Goal: Task Accomplishment & Management: Manage account settings

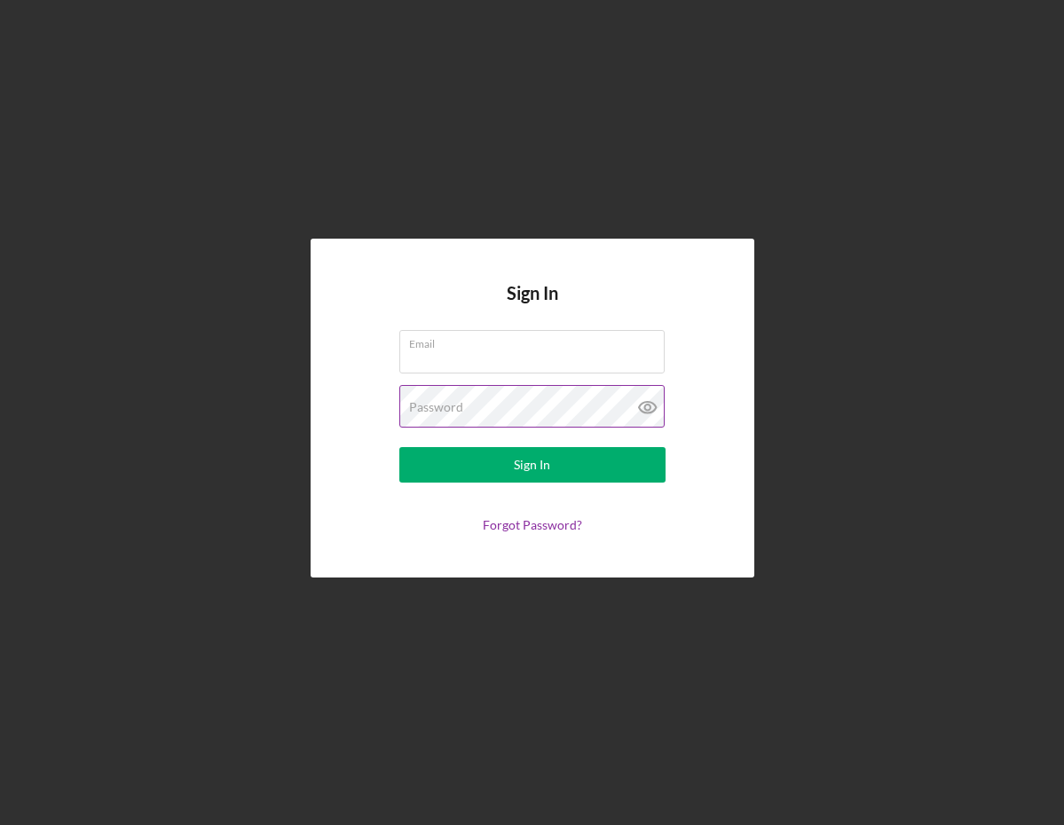
type input "[EMAIL_ADDRESS][DOMAIN_NAME]"
click at [489, 405] on div "Password" at bounding box center [532, 407] width 266 height 44
click at [651, 409] on icon at bounding box center [648, 407] width 44 height 44
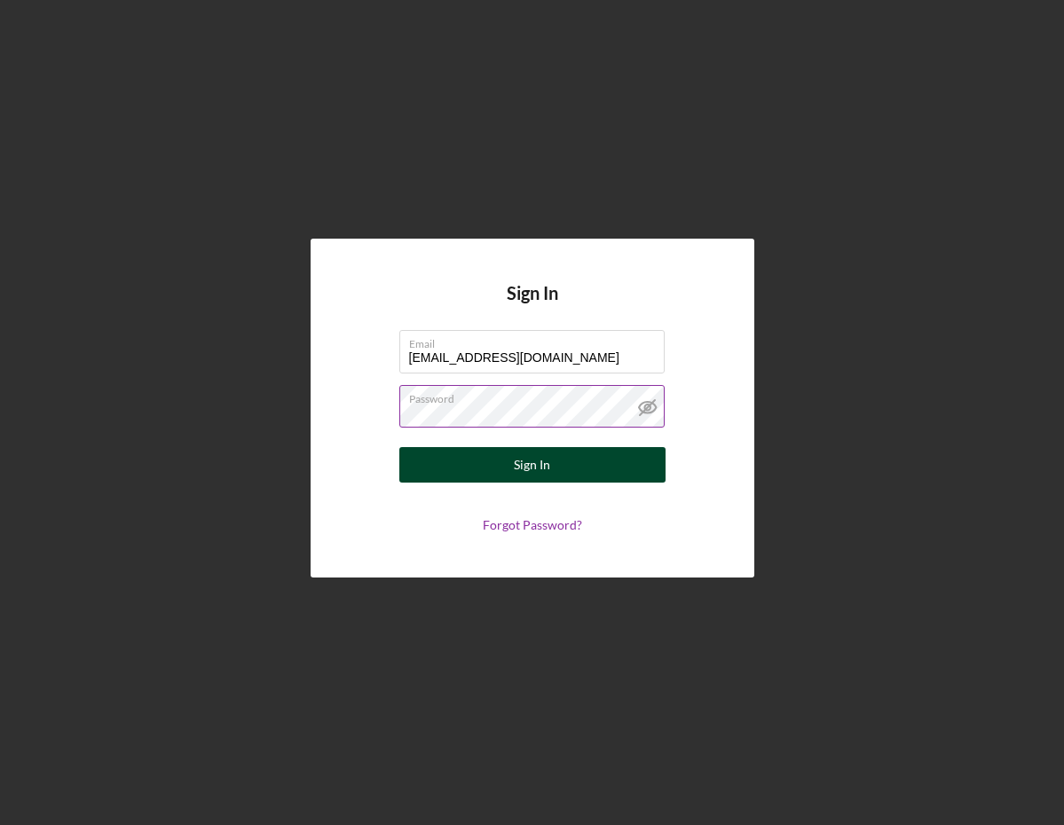
click at [598, 459] on button "Sign In" at bounding box center [532, 464] width 266 height 35
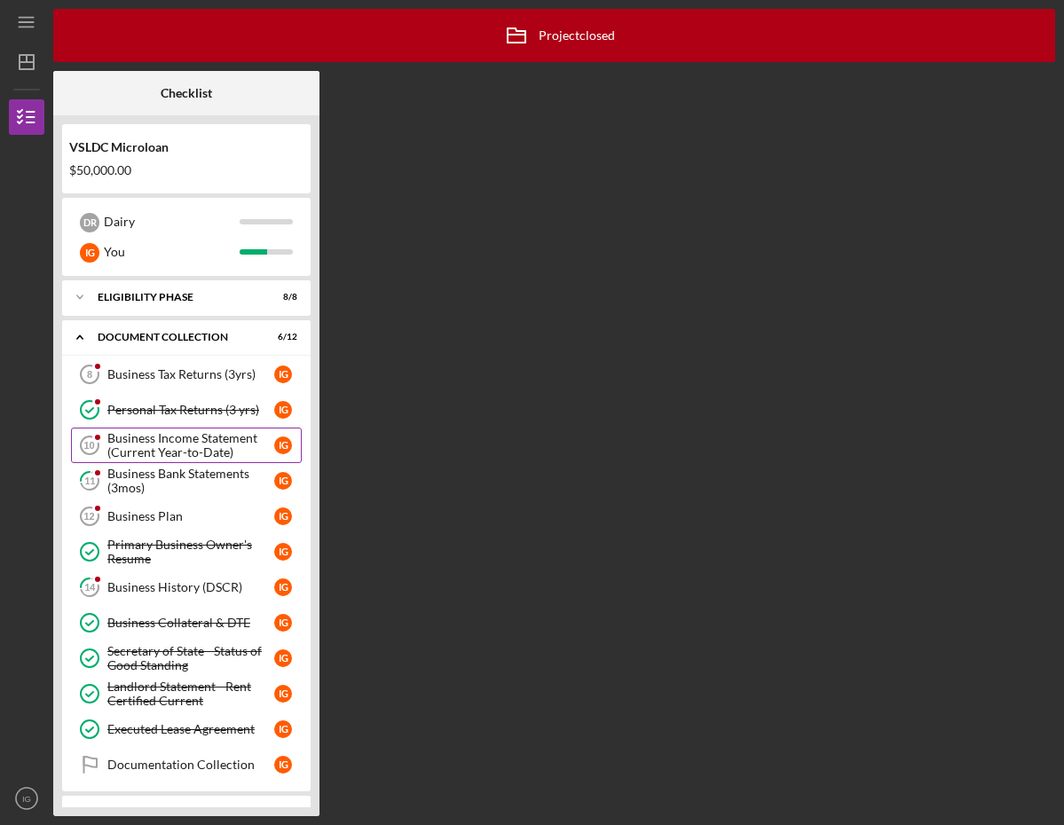
scroll to position [113, 0]
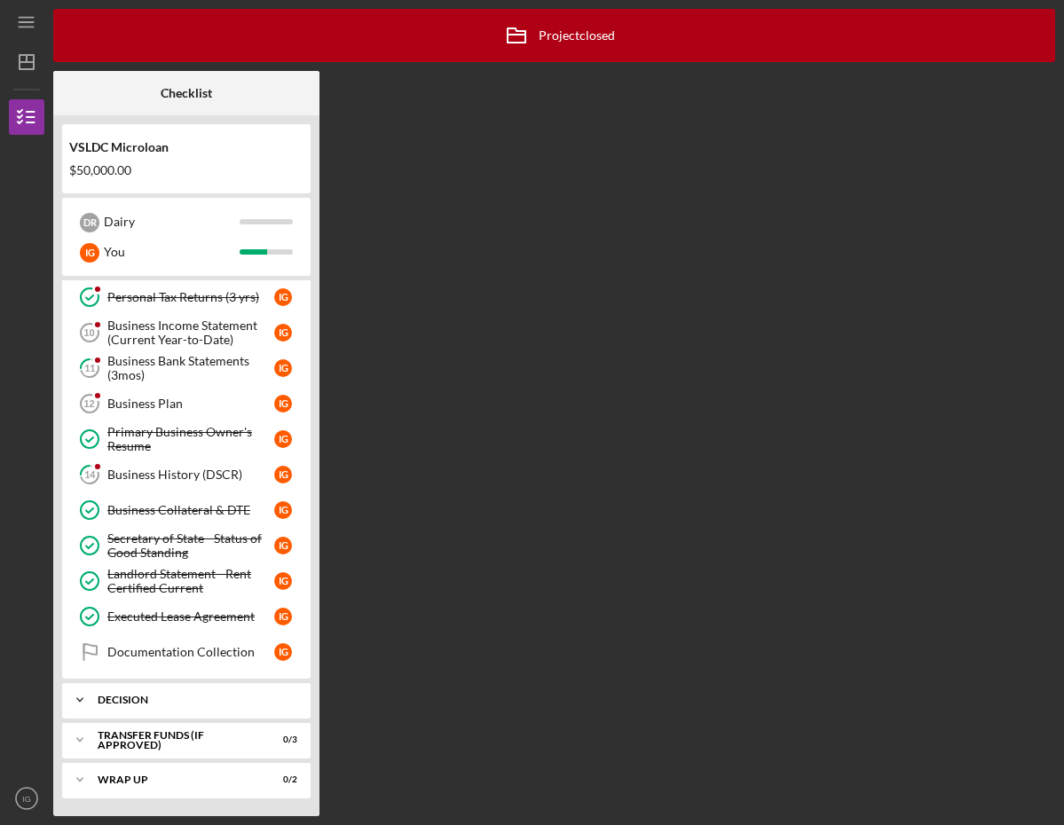
click at [187, 688] on div "Icon/Expander Decision 0 / 2" at bounding box center [186, 699] width 248 height 35
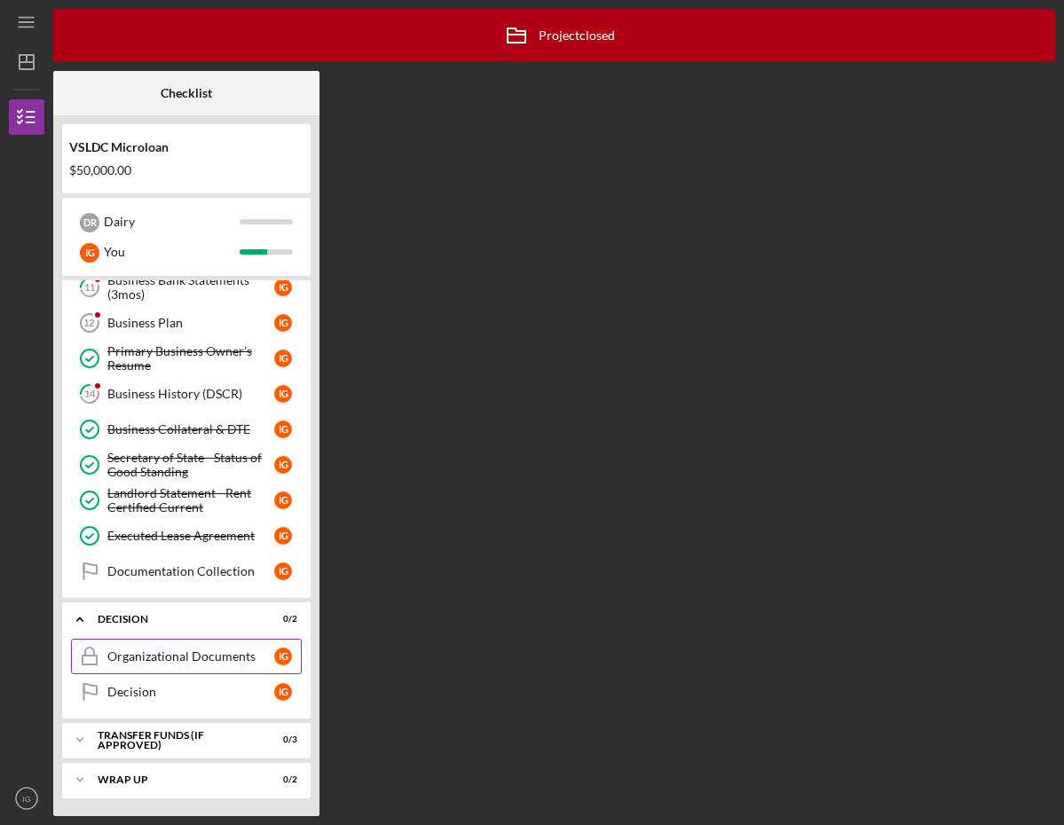
click at [207, 649] on div "Organizational Documents" at bounding box center [190, 656] width 167 height 14
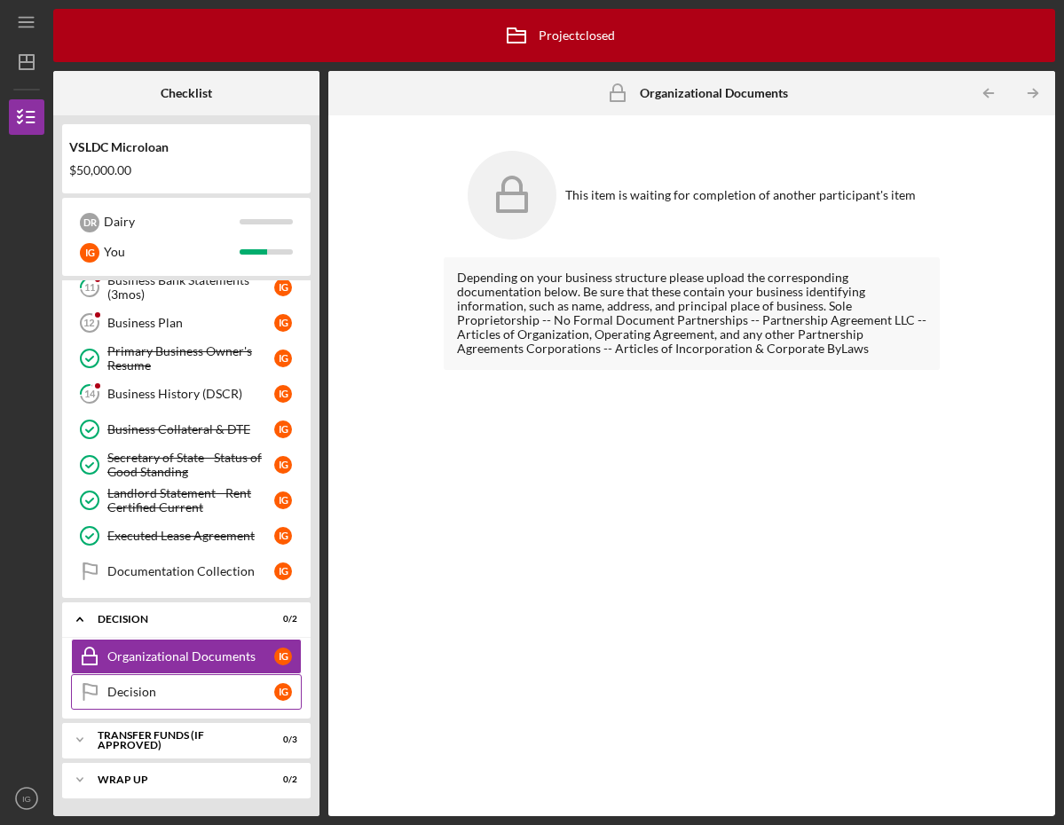
click at [173, 690] on div "Decision" at bounding box center [190, 692] width 167 height 14
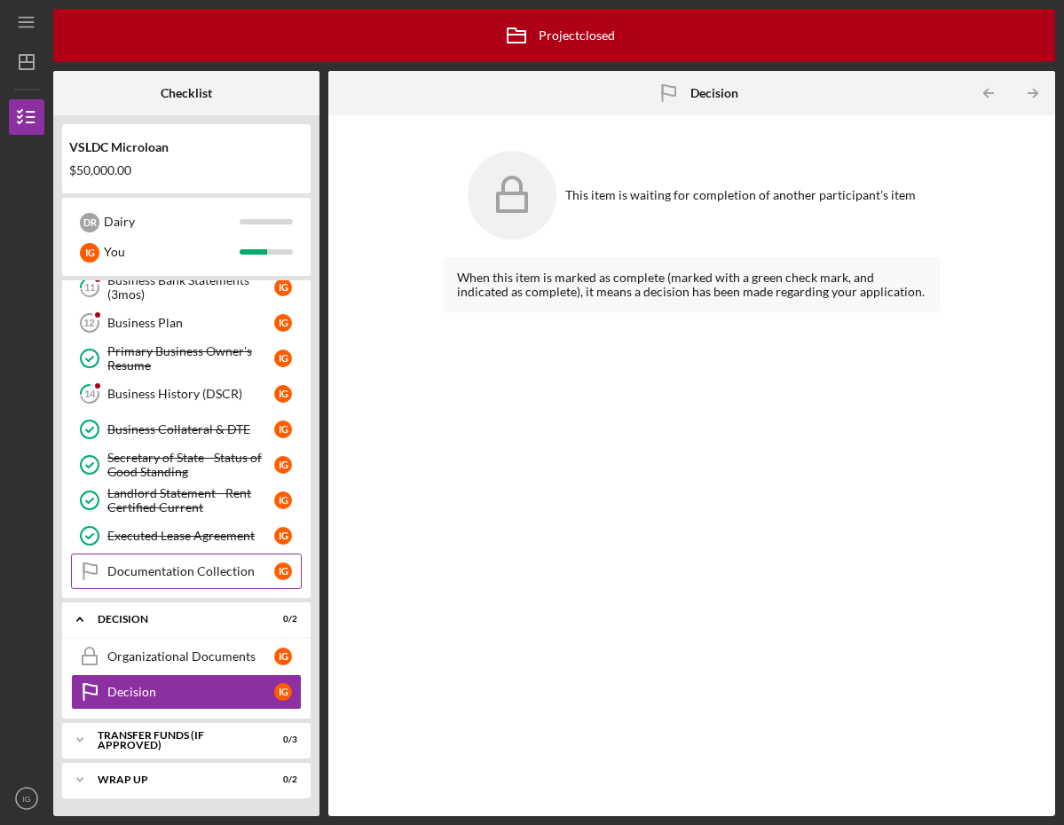
click at [230, 567] on div "Documentation Collection" at bounding box center [190, 571] width 167 height 14
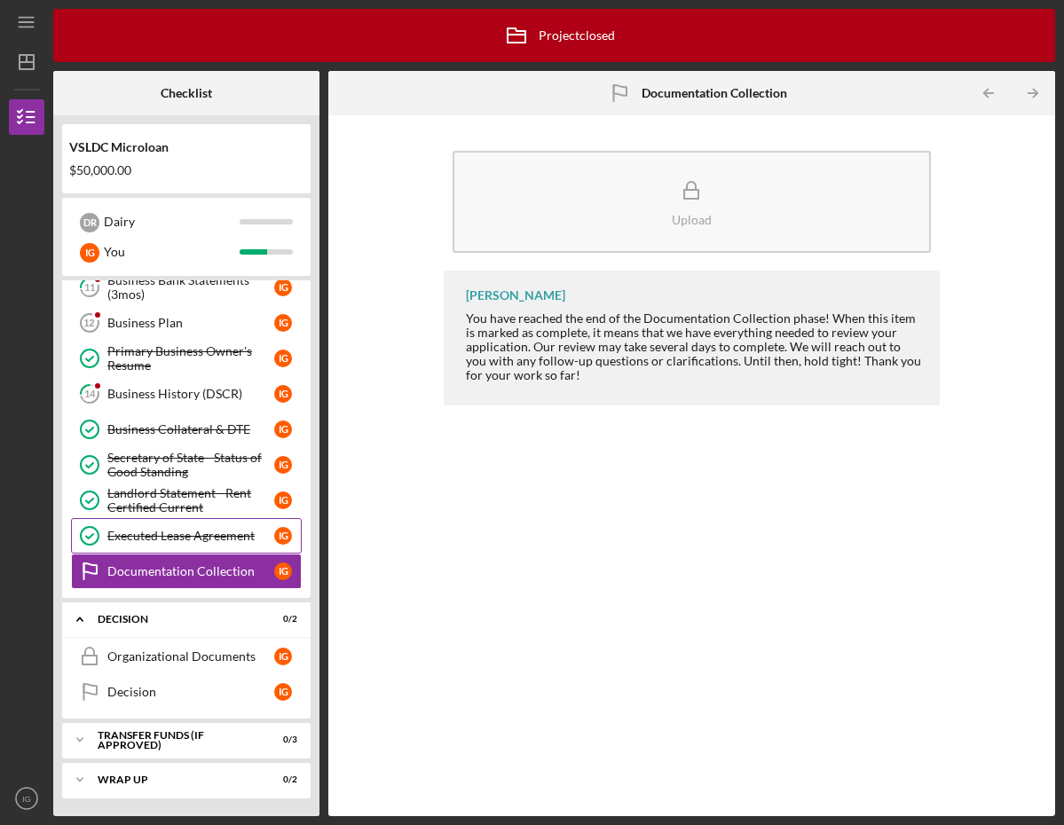
click at [223, 535] on div "Executed Lease Agreement" at bounding box center [190, 536] width 167 height 14
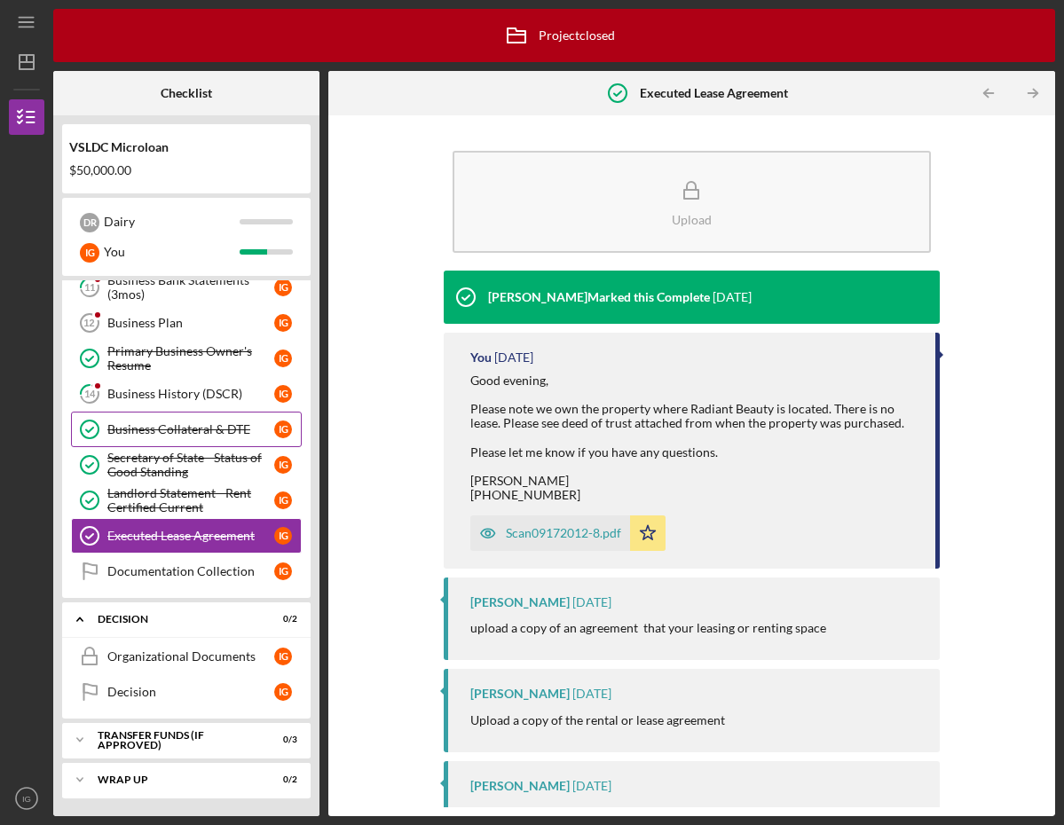
click at [204, 434] on div "Business Collateral & DTE" at bounding box center [190, 429] width 167 height 14
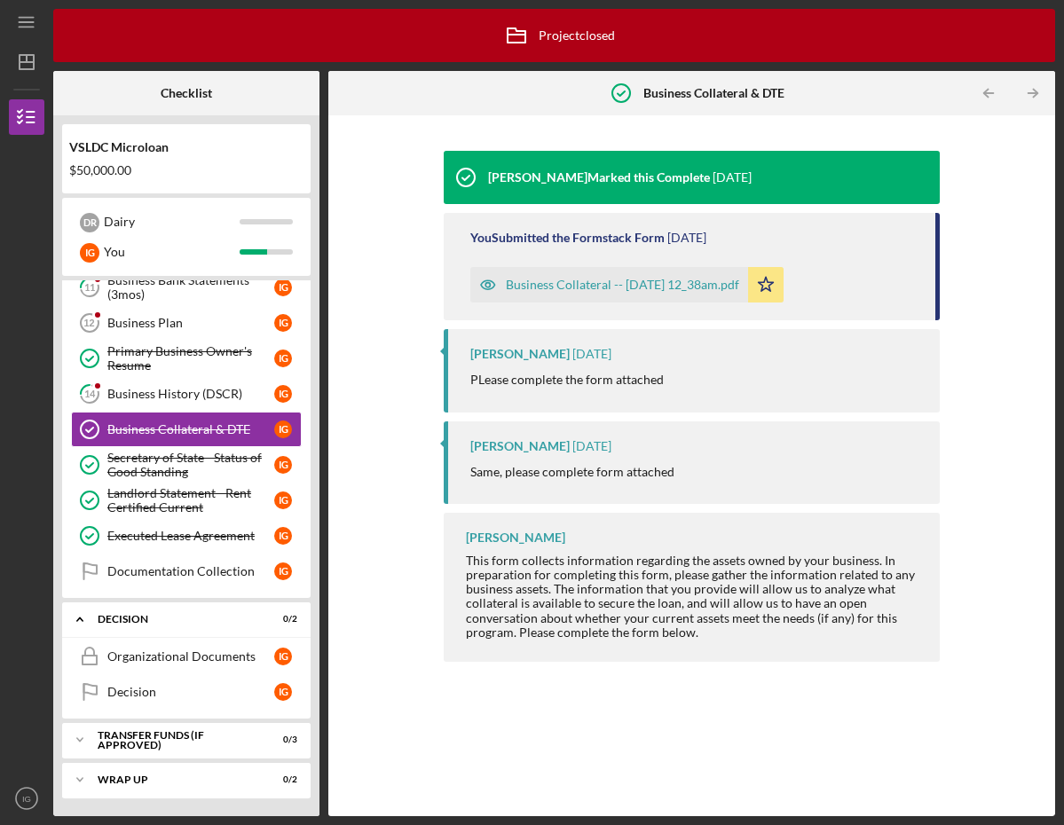
click at [589, 290] on div "Business Collateral -- [DATE] 12_38am.pdf" at bounding box center [622, 285] width 233 height 14
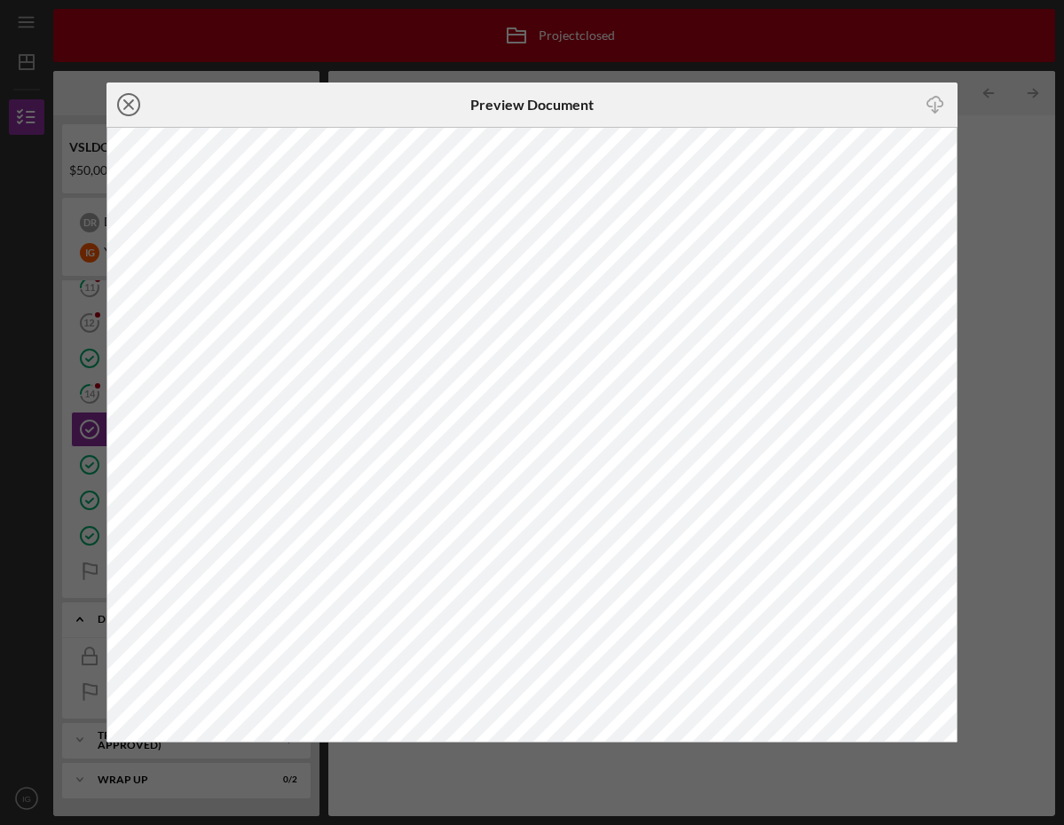
click at [137, 98] on circle at bounding box center [128, 104] width 21 height 21
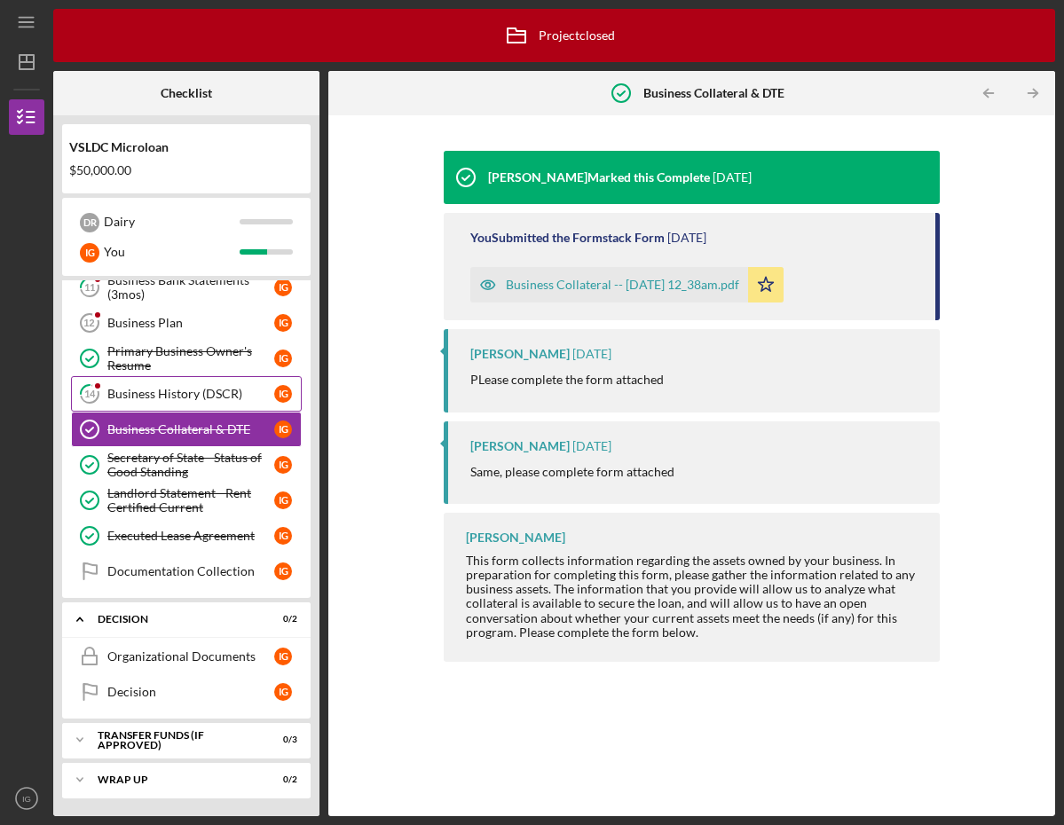
click at [176, 395] on div "Business History (DSCR)" at bounding box center [190, 394] width 167 height 14
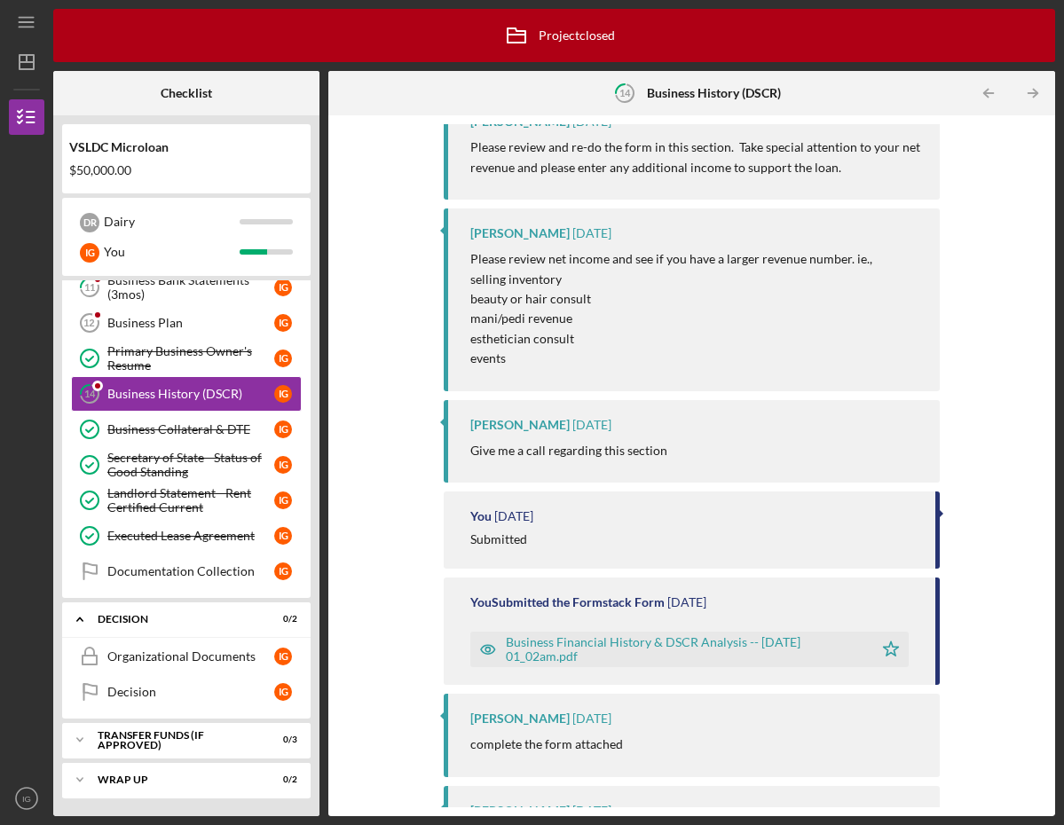
scroll to position [859, 0]
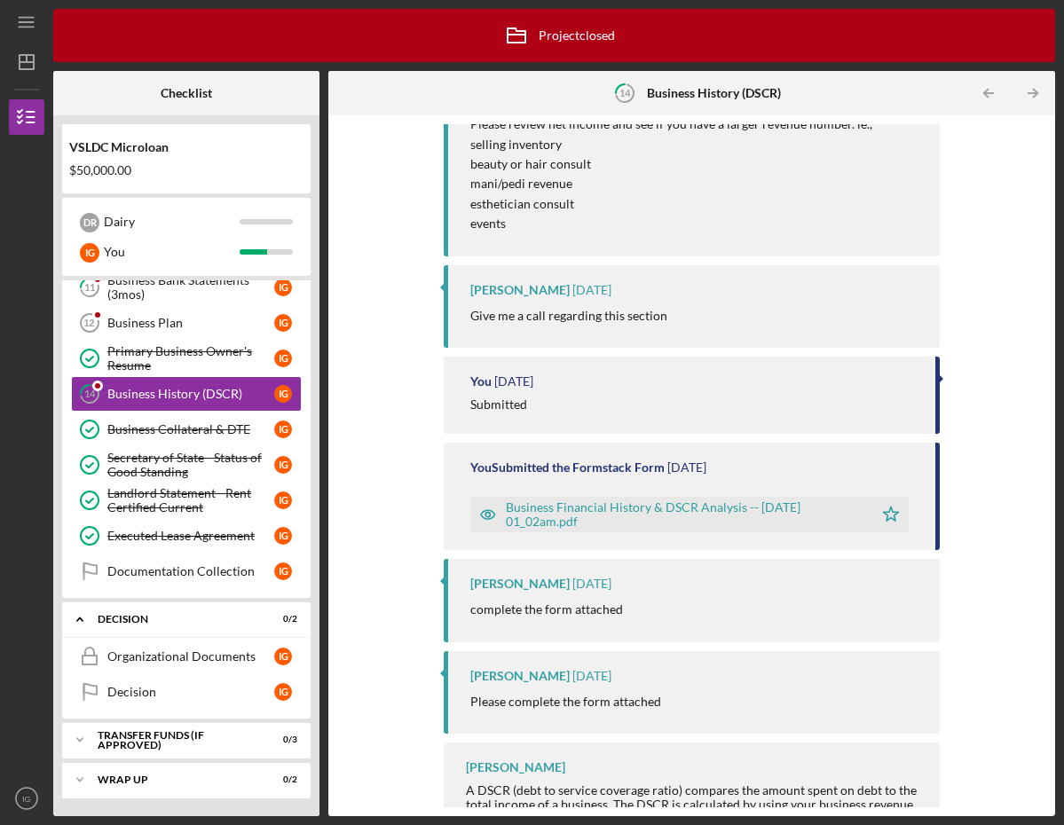
click at [639, 507] on div "Business Financial History & DSCR Analysis -- [DATE] 01_02am.pdf" at bounding box center [685, 514] width 358 height 28
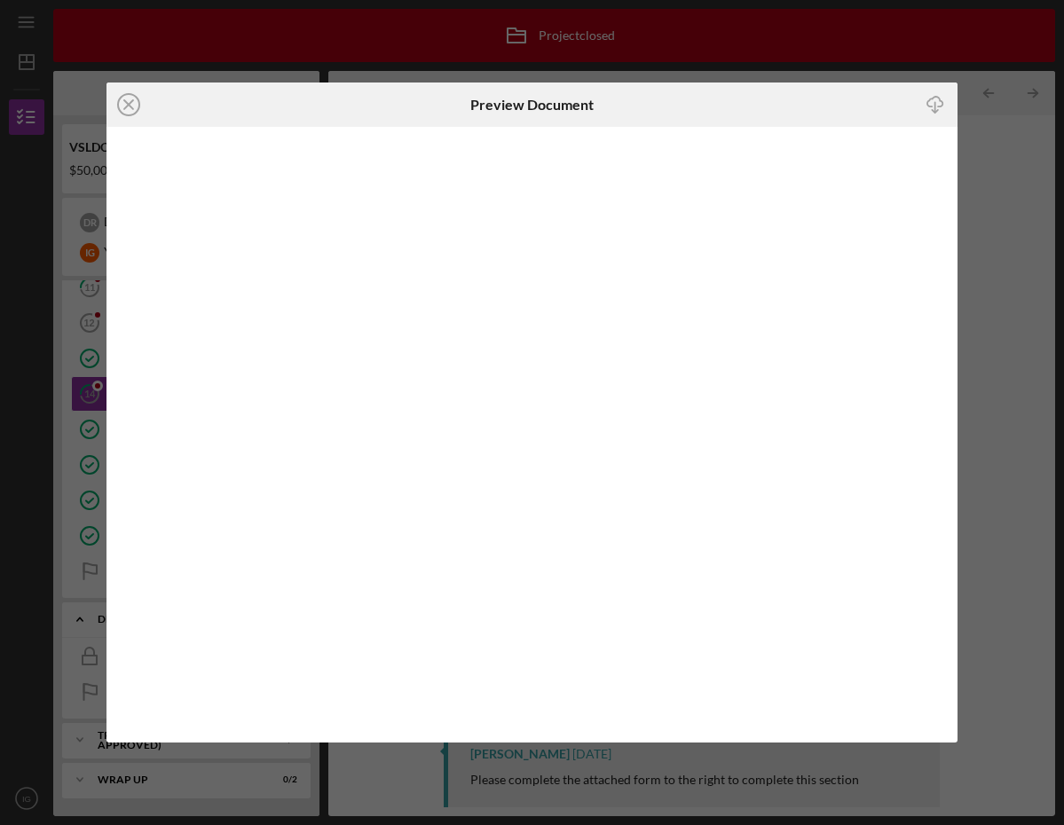
scroll to position [883, 0]
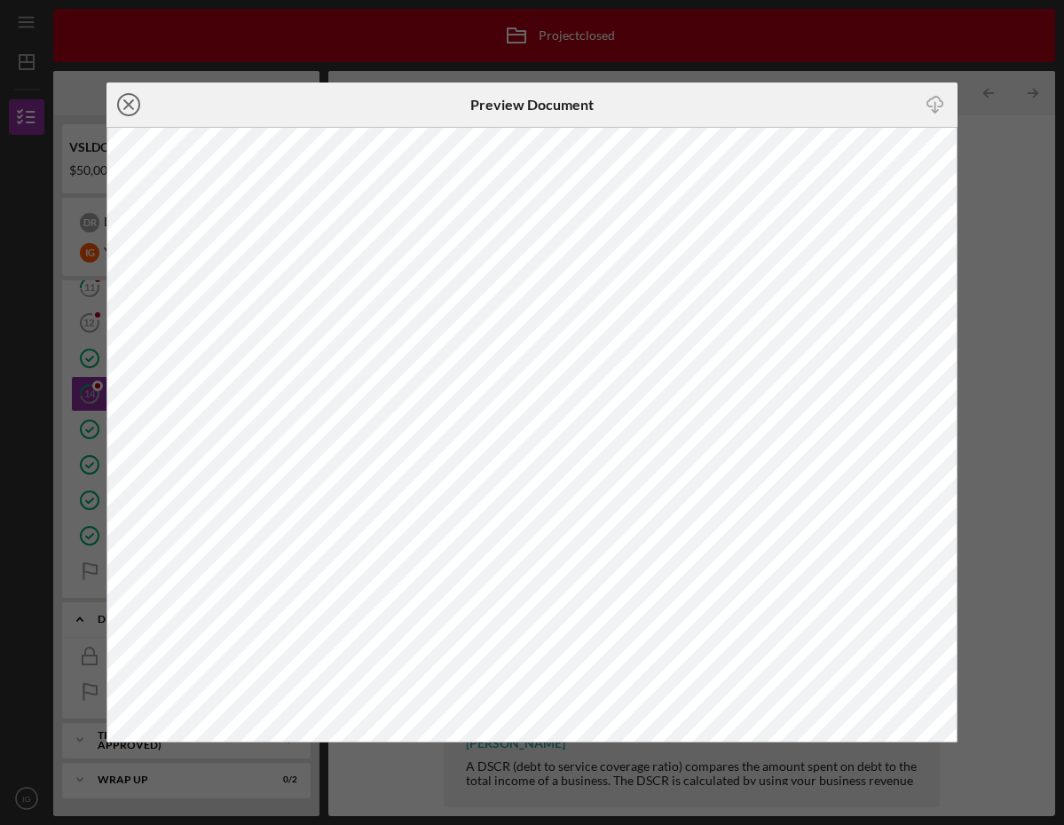
click at [127, 105] on line at bounding box center [128, 104] width 9 height 9
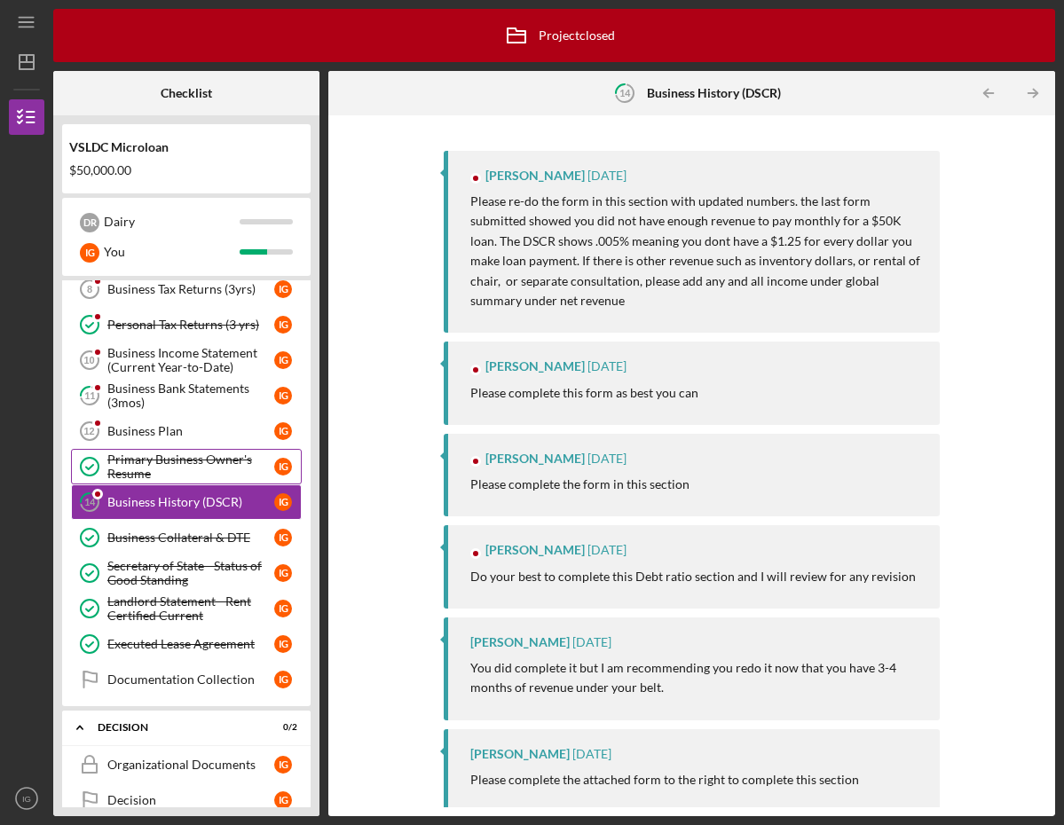
scroll to position [66, 0]
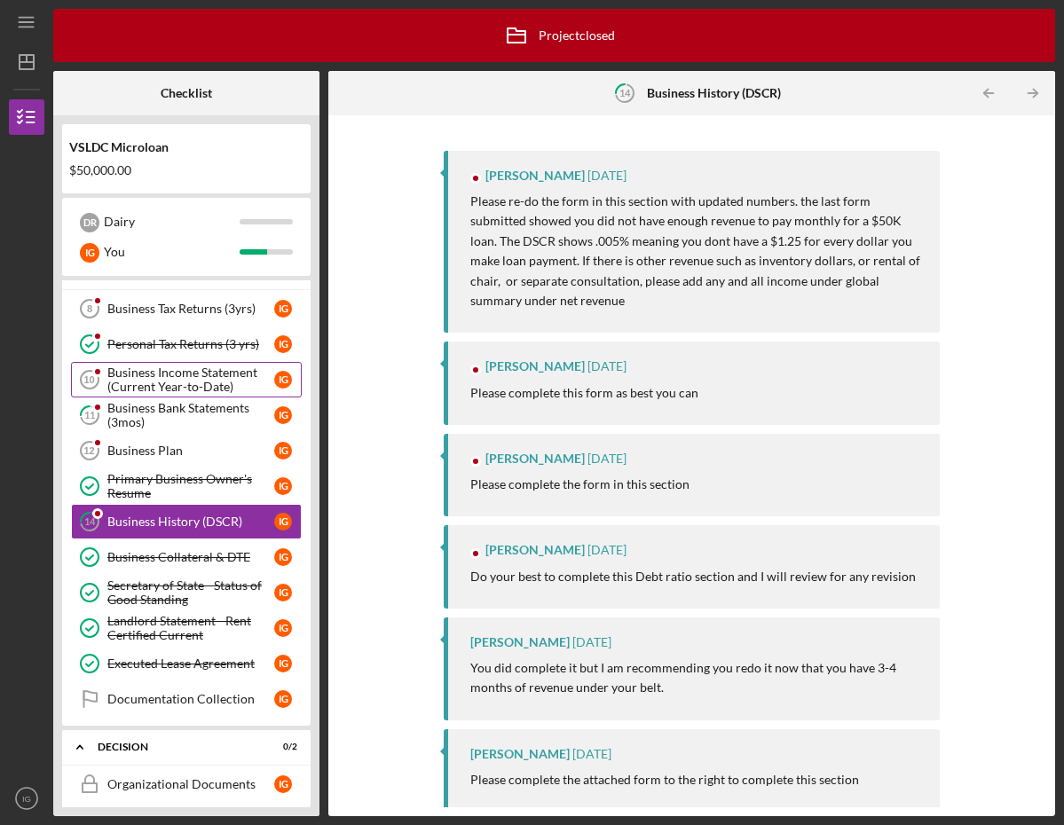
click at [191, 381] on div "Business Income Statement (Current Year-to-Date)" at bounding box center [190, 380] width 167 height 28
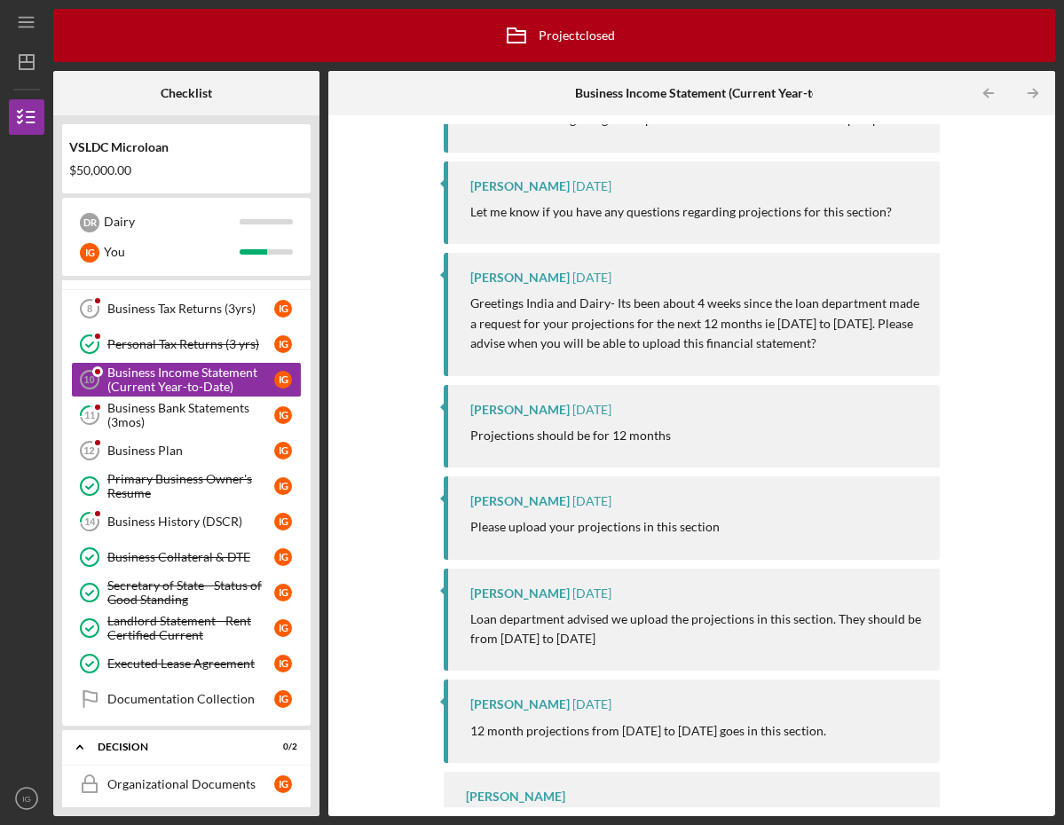
scroll to position [912, 0]
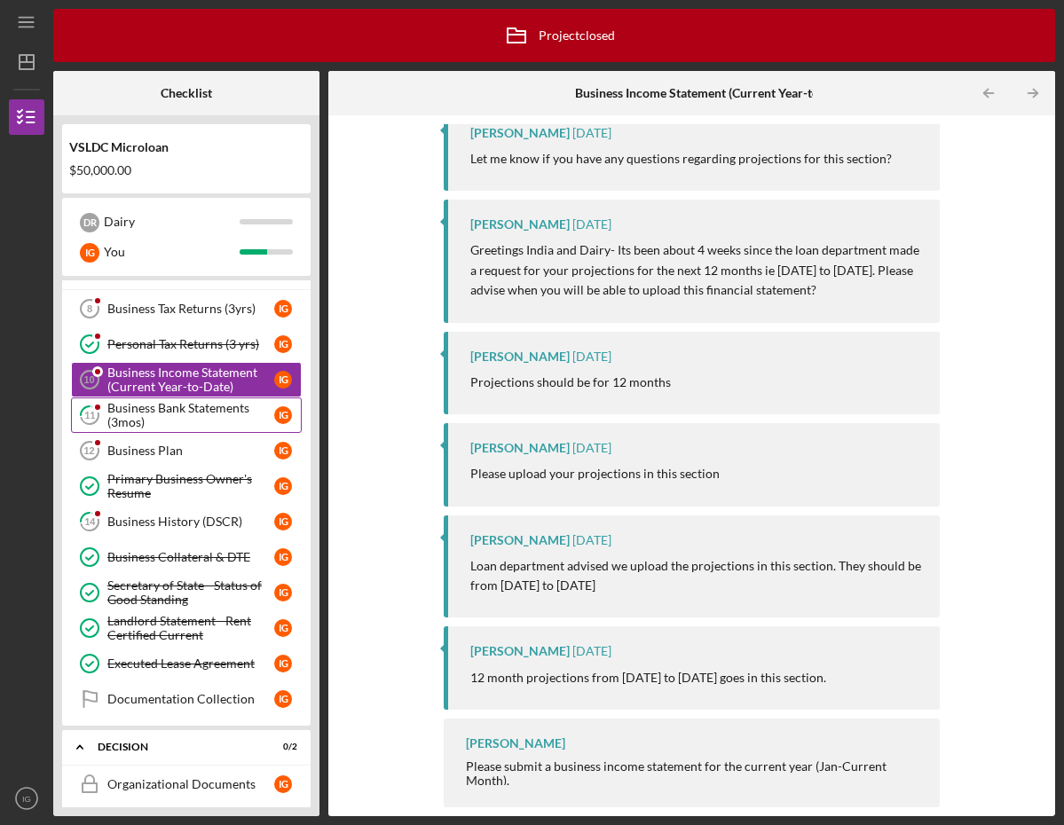
click at [221, 405] on div "Business Bank Statements (3mos)" at bounding box center [190, 415] width 167 height 28
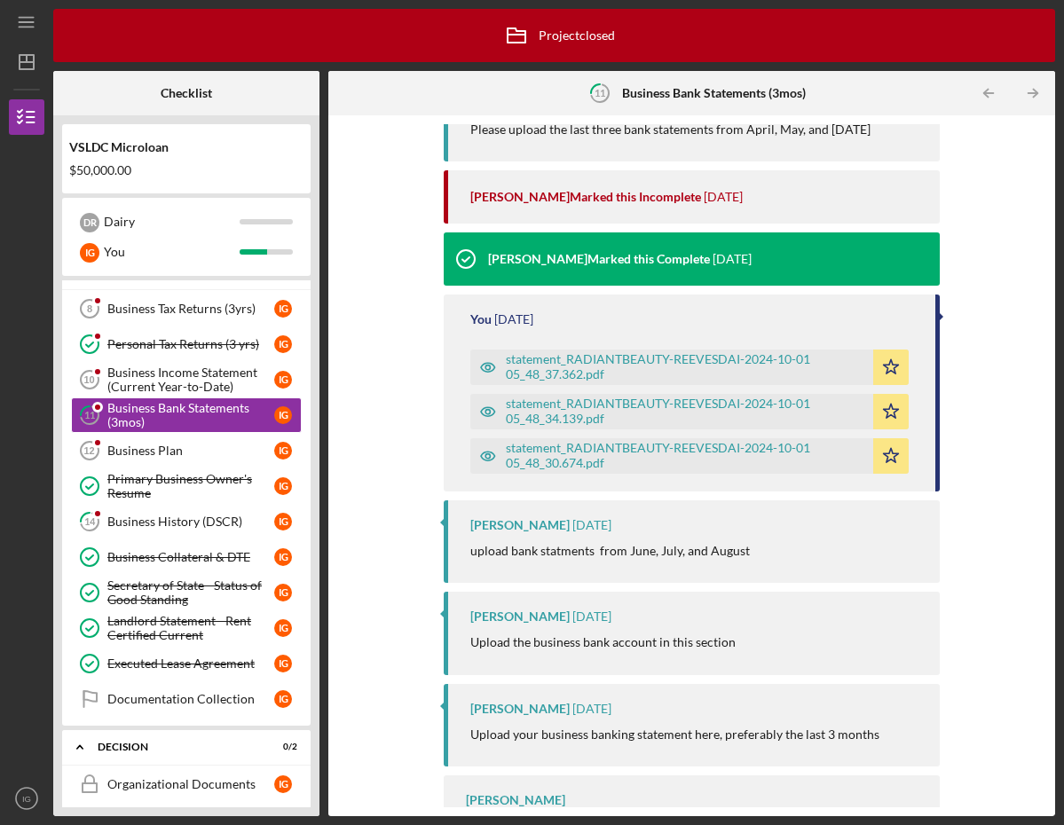
scroll to position [494, 0]
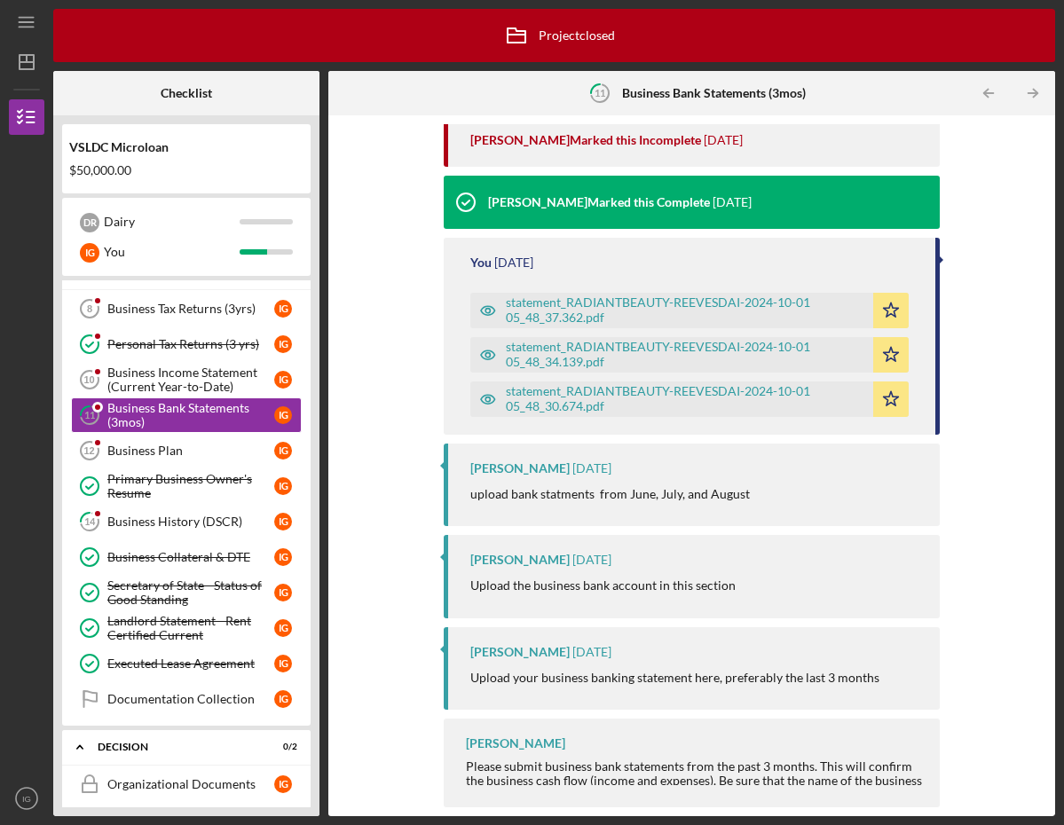
click at [663, 298] on div "statement_RADIANTBEAUTY-REEVESDAI-2024-10-01 05_48_37.362.pdf" at bounding box center [685, 309] width 358 height 28
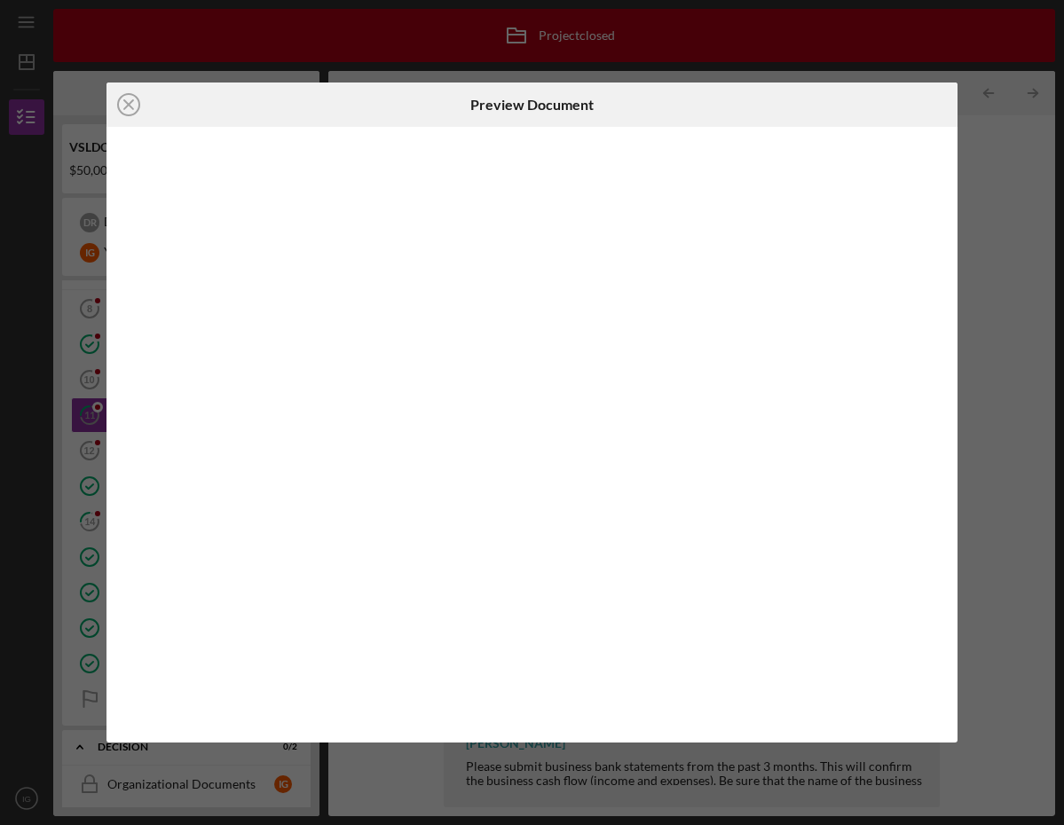
scroll to position [15, 0]
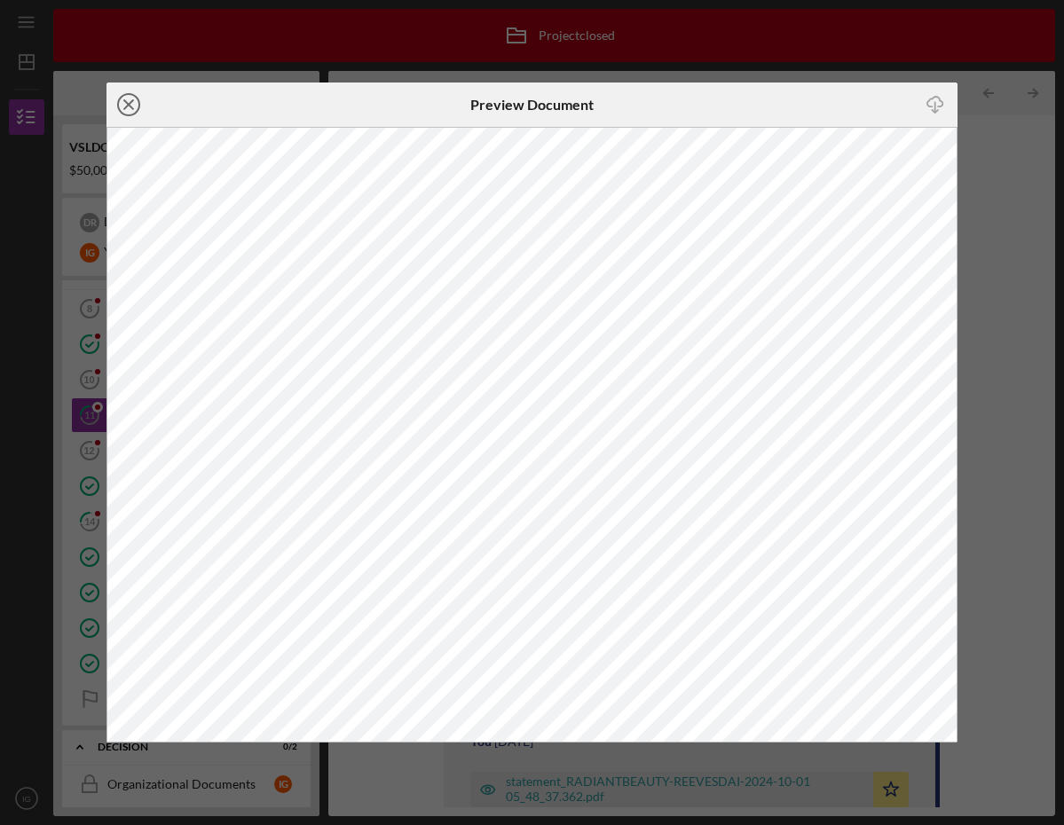
click at [132, 98] on icon "Icon/Close" at bounding box center [128, 105] width 44 height 44
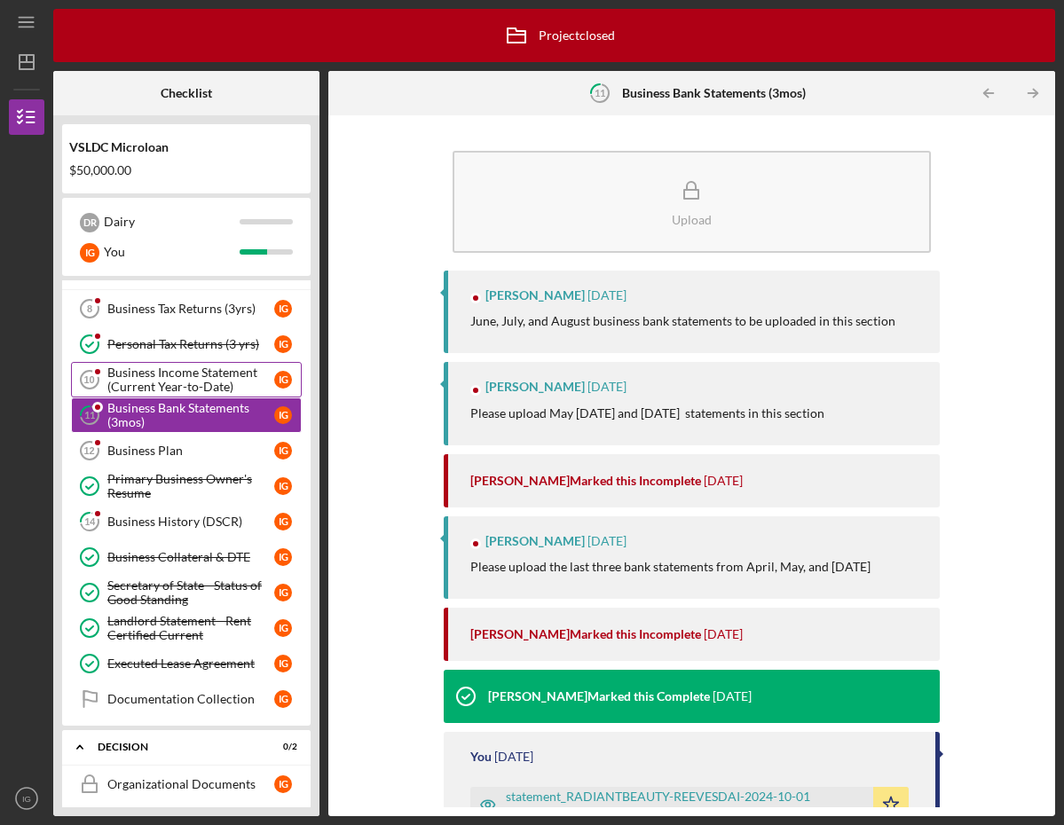
click at [202, 375] on div "Business Income Statement (Current Year-to-Date)" at bounding box center [190, 380] width 167 height 28
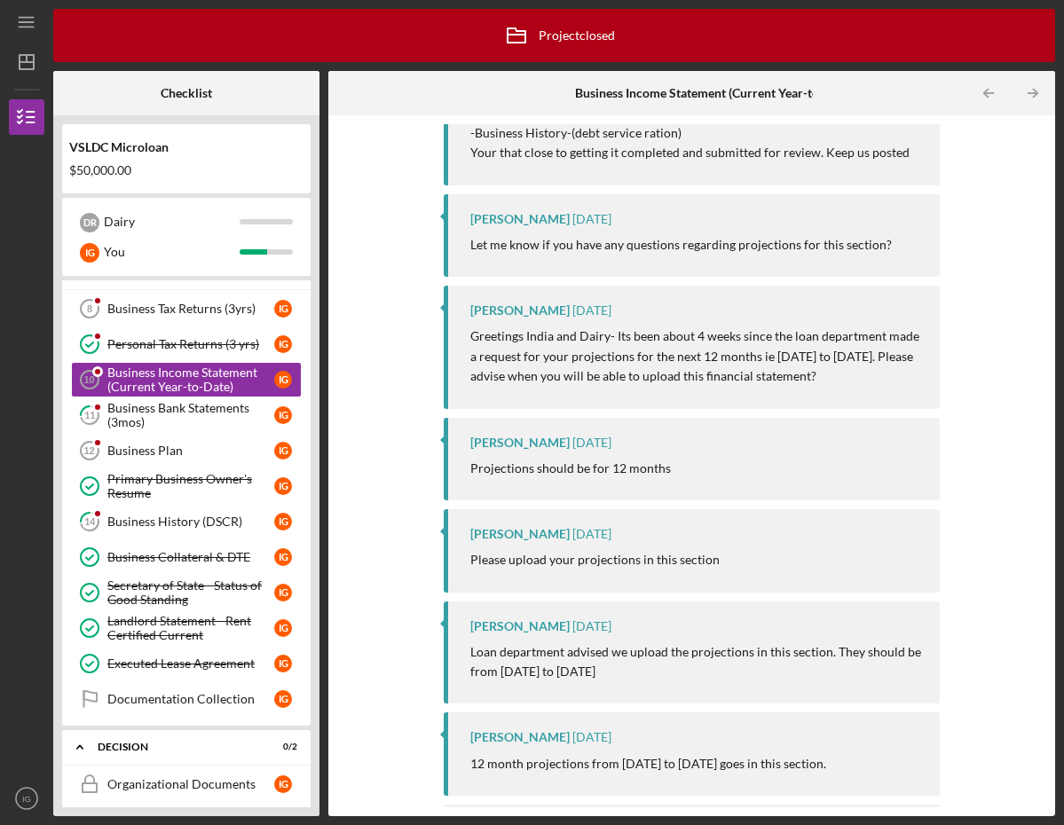
scroll to position [912, 0]
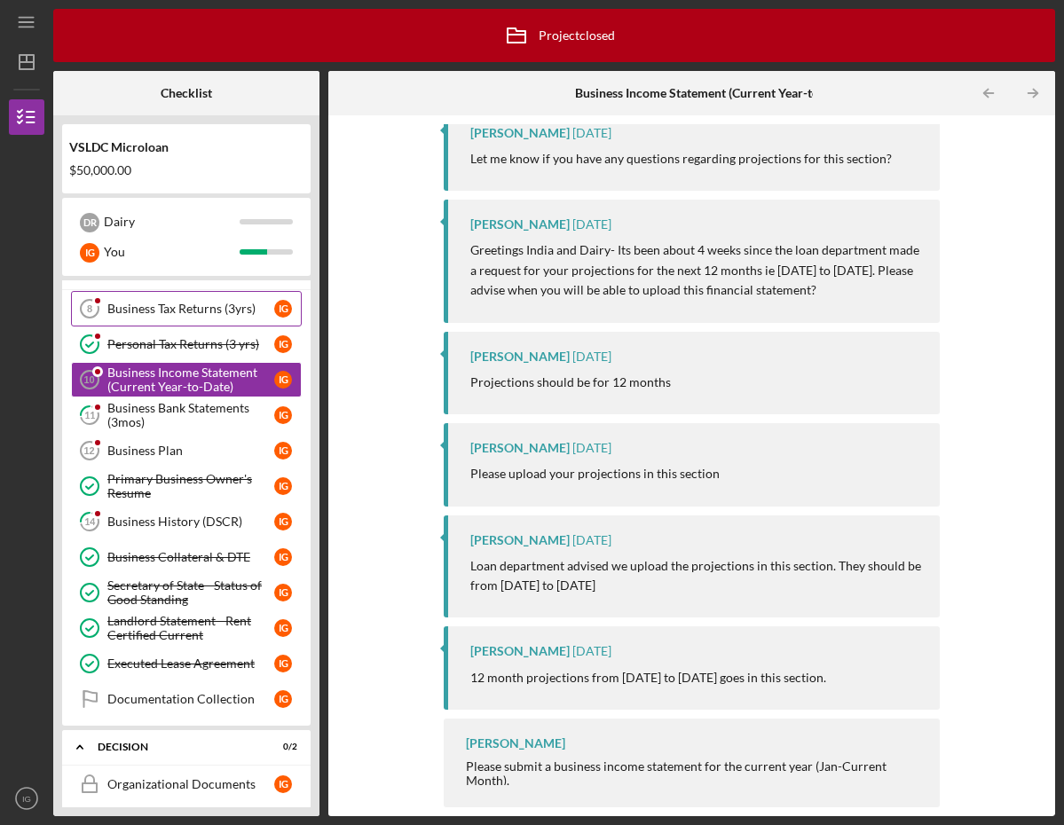
click at [190, 311] on div "Business Tax Returns (3yrs)" at bounding box center [190, 309] width 167 height 14
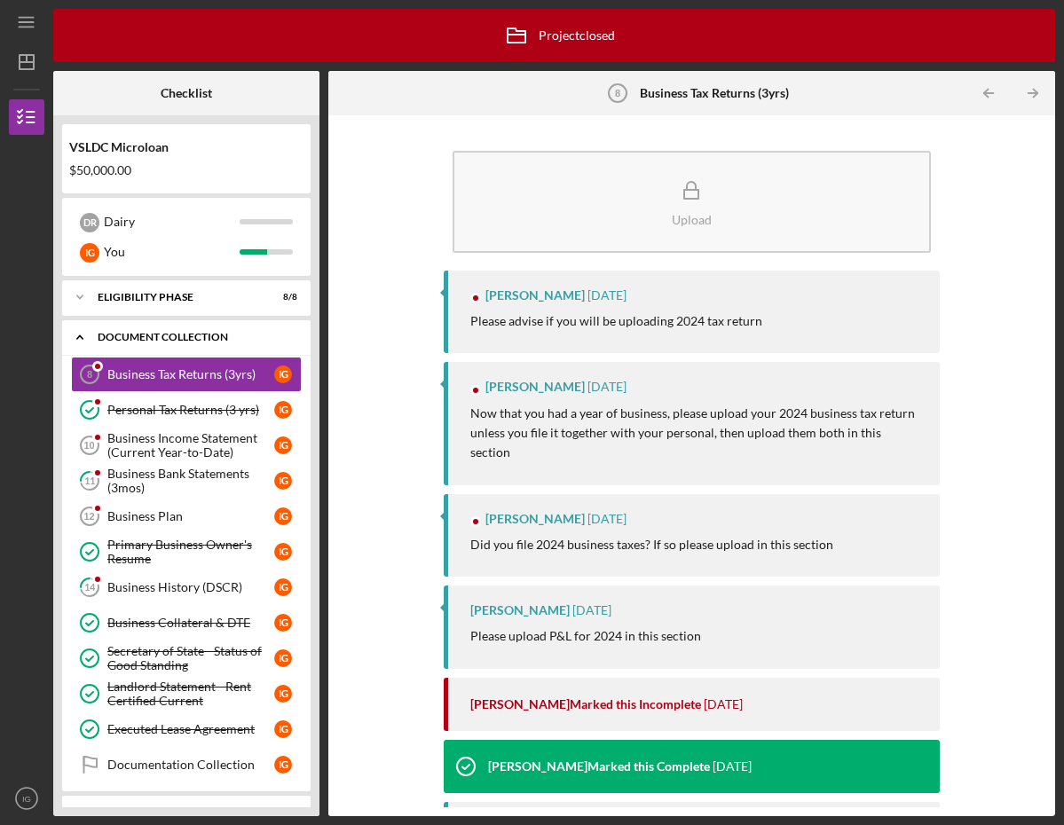
click at [209, 329] on div "Icon/Expander Document Collection 6 / 12" at bounding box center [186, 337] width 248 height 36
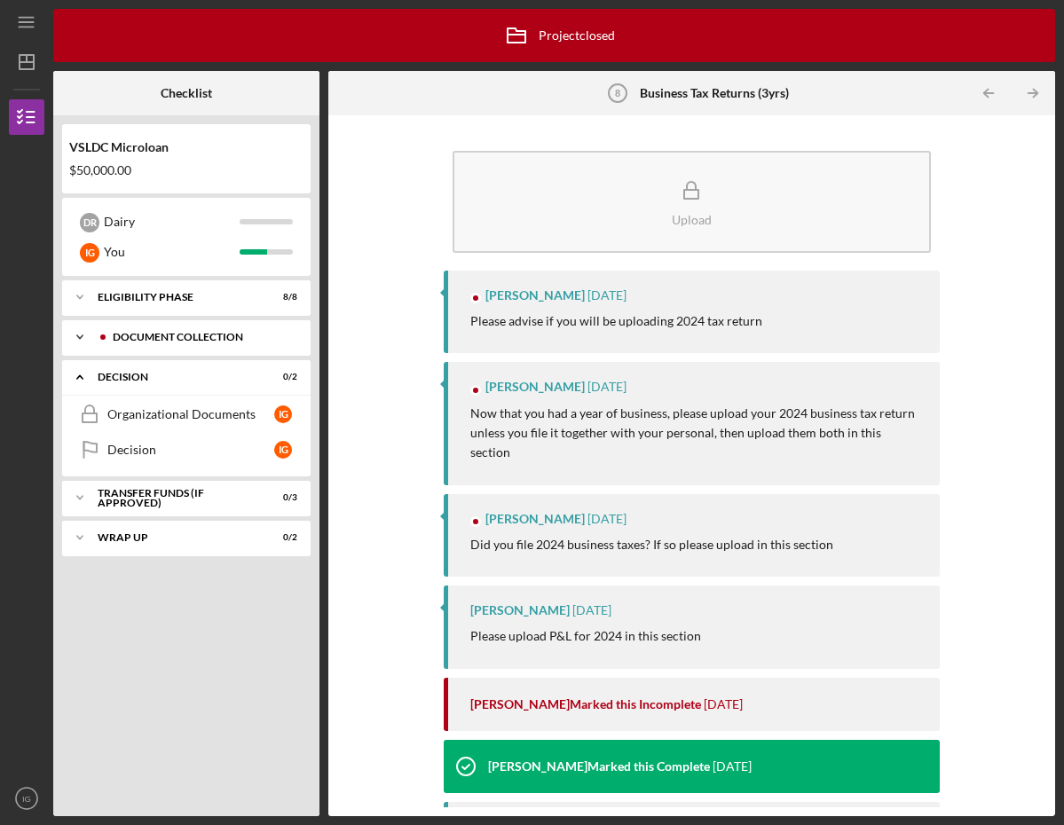
click at [209, 329] on div "Icon/Expander Document Collection 6 / 12" at bounding box center [186, 336] width 248 height 35
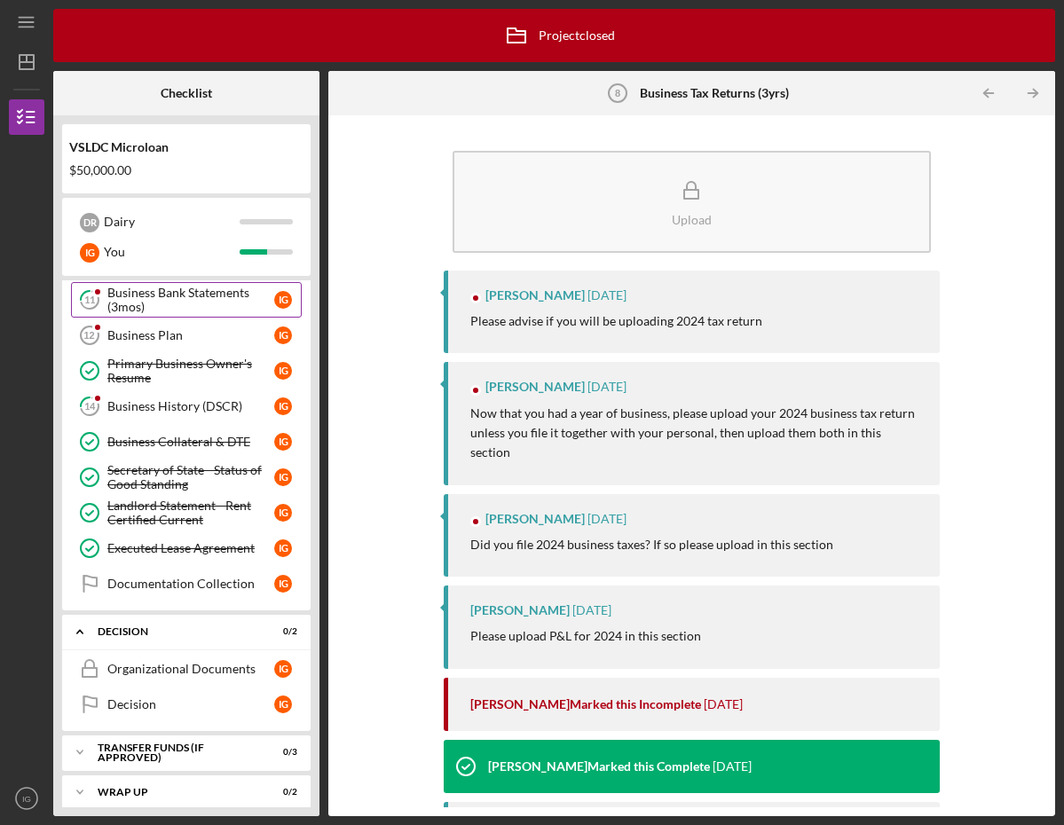
scroll to position [193, 0]
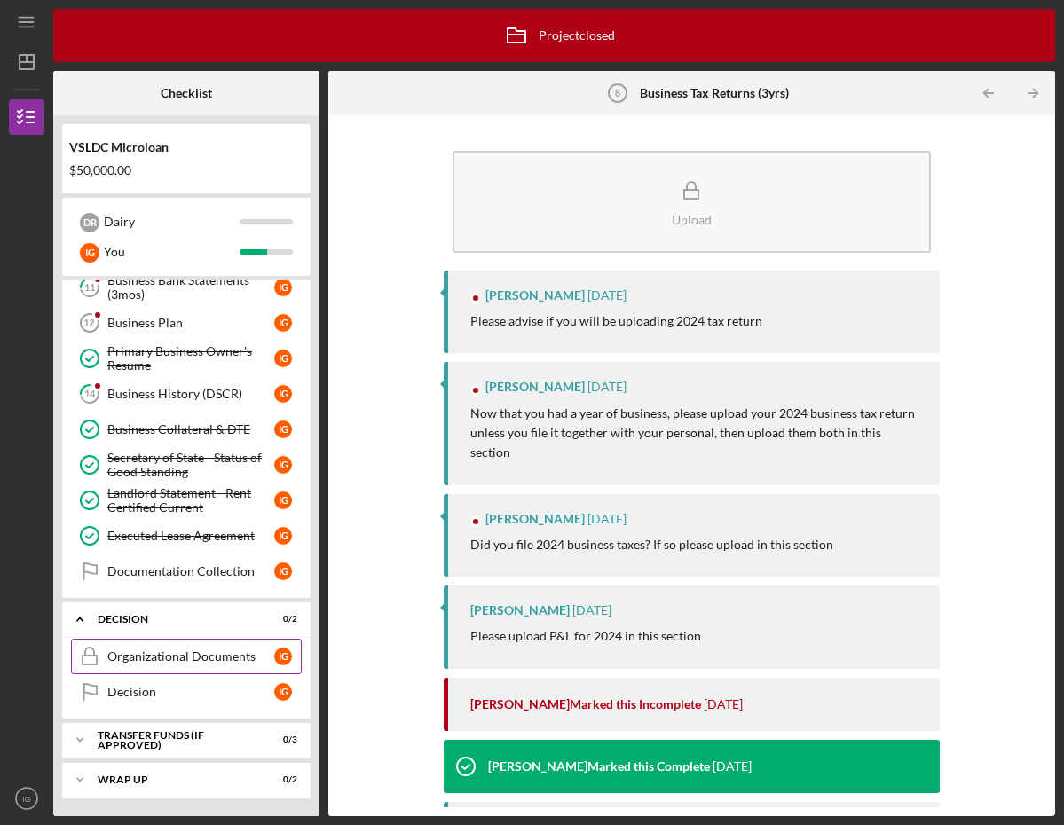
click at [166, 658] on div "Organizational Documents" at bounding box center [190, 656] width 167 height 14
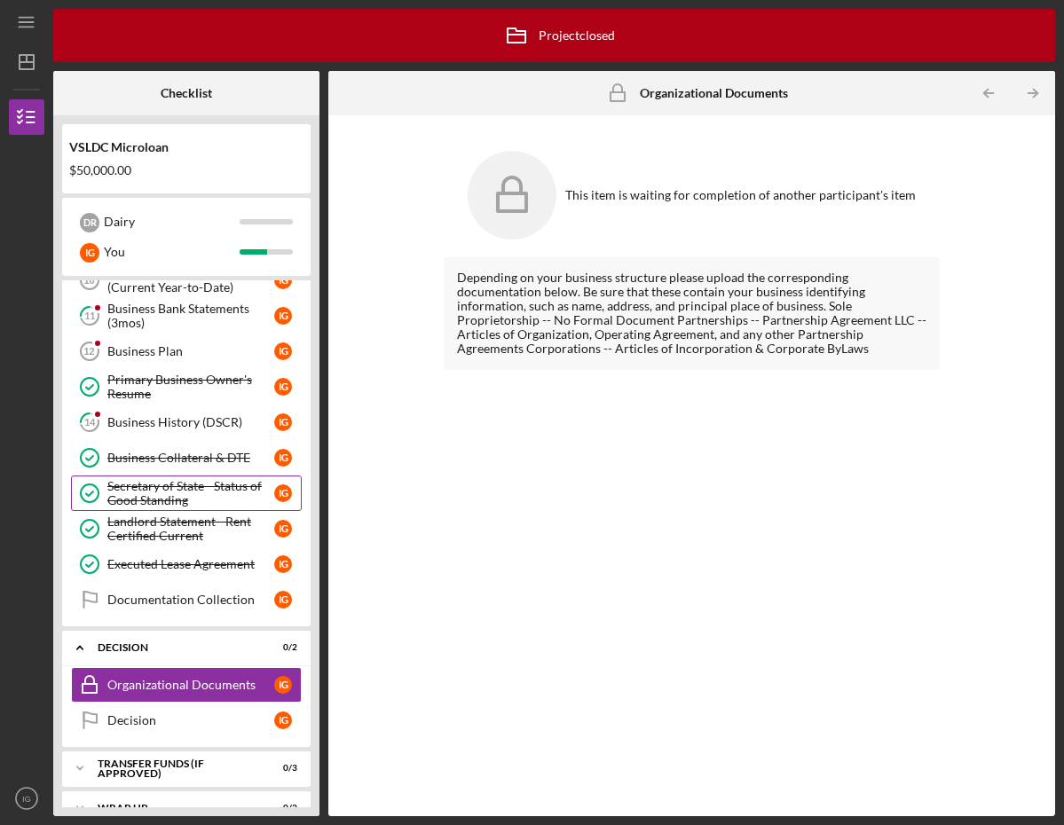
scroll to position [161, 0]
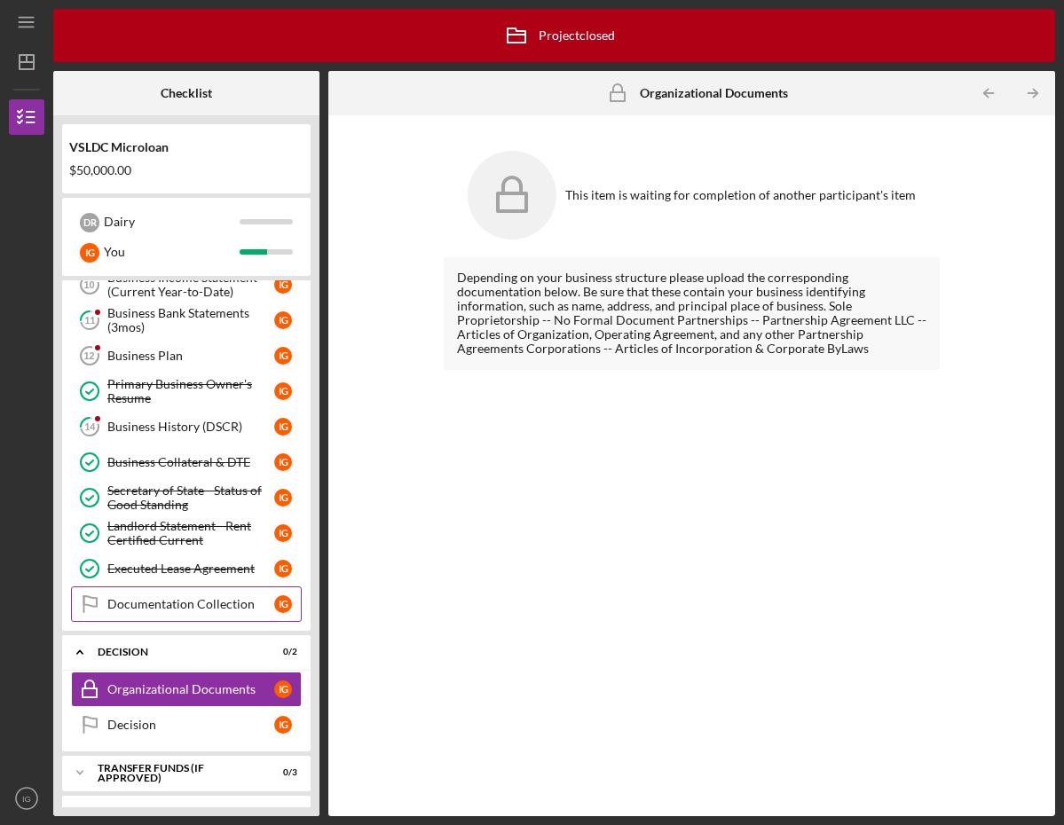
click at [198, 618] on link "Documentation Collection Documentation Collection I G" at bounding box center [186, 603] width 231 height 35
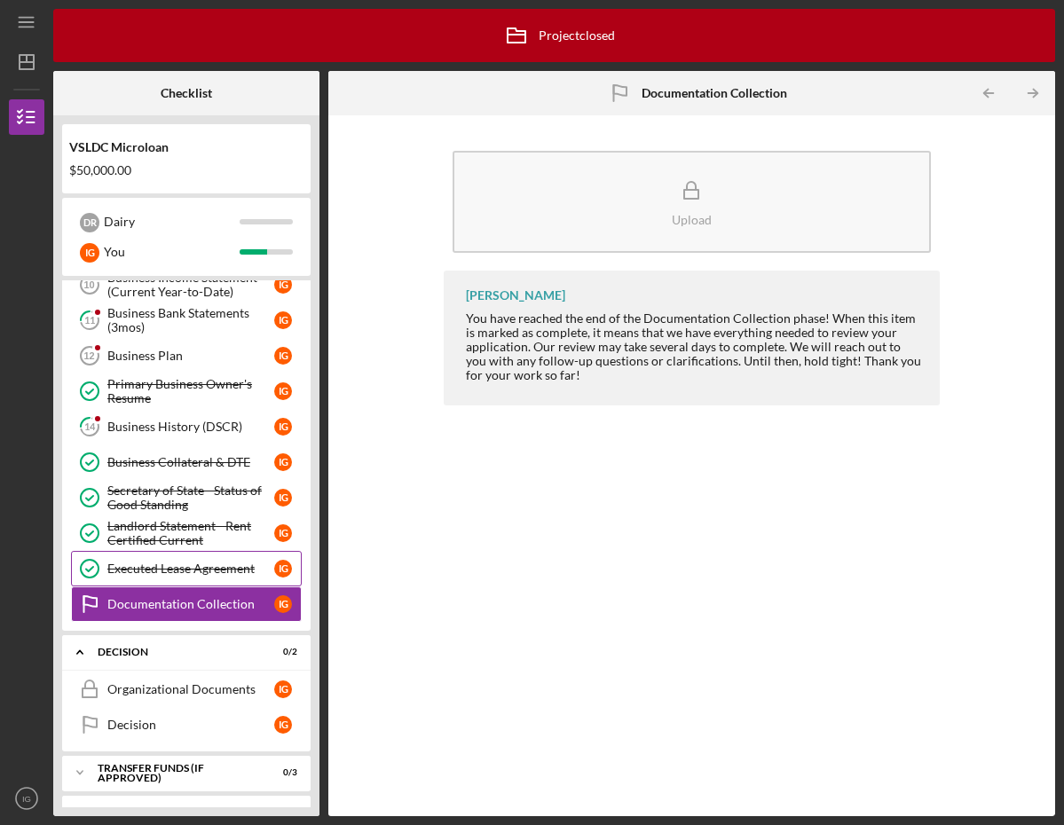
click at [210, 560] on link "Executed Lease Agreement Executed Lease Agreement I G" at bounding box center [186, 568] width 231 height 35
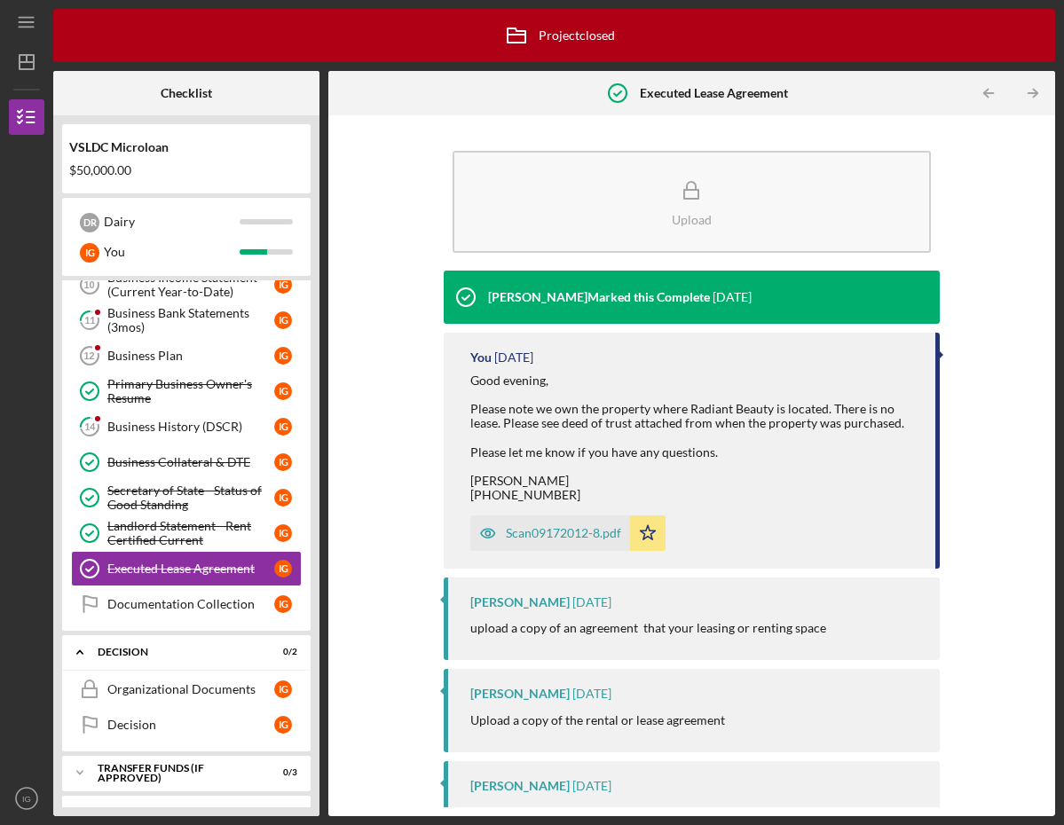
scroll to position [134, 0]
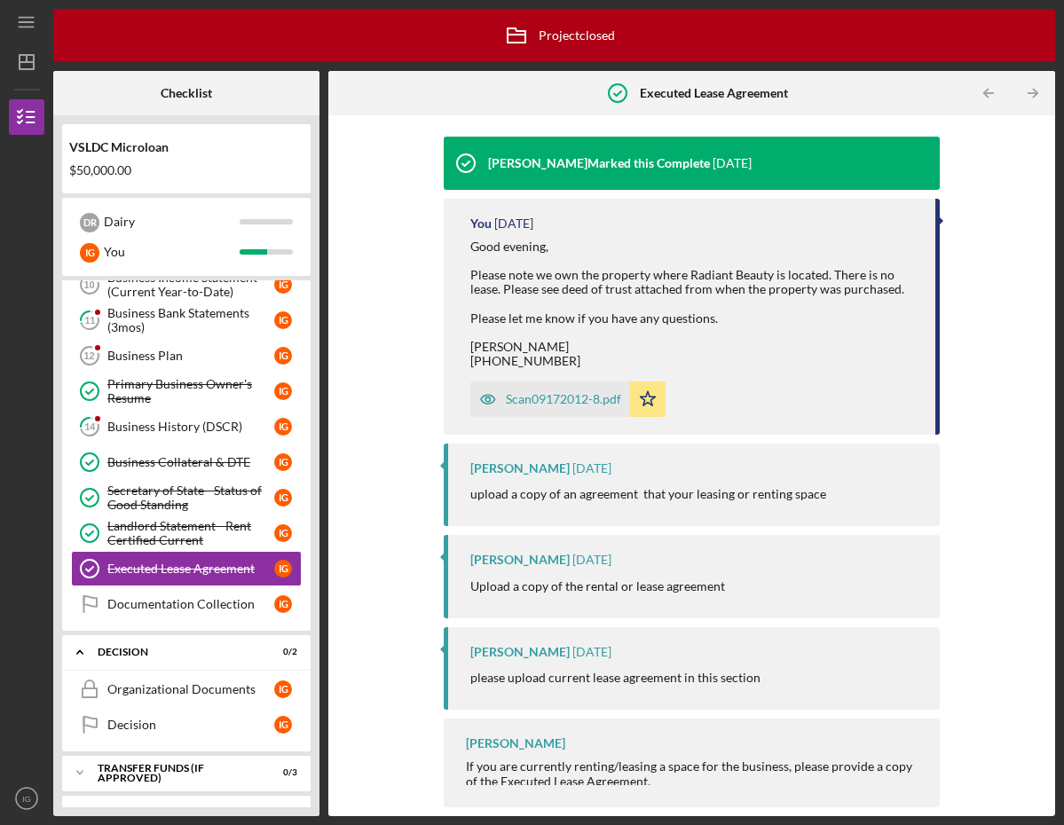
click at [569, 400] on div "Scan09172012-8.pdf" at bounding box center [563, 399] width 115 height 14
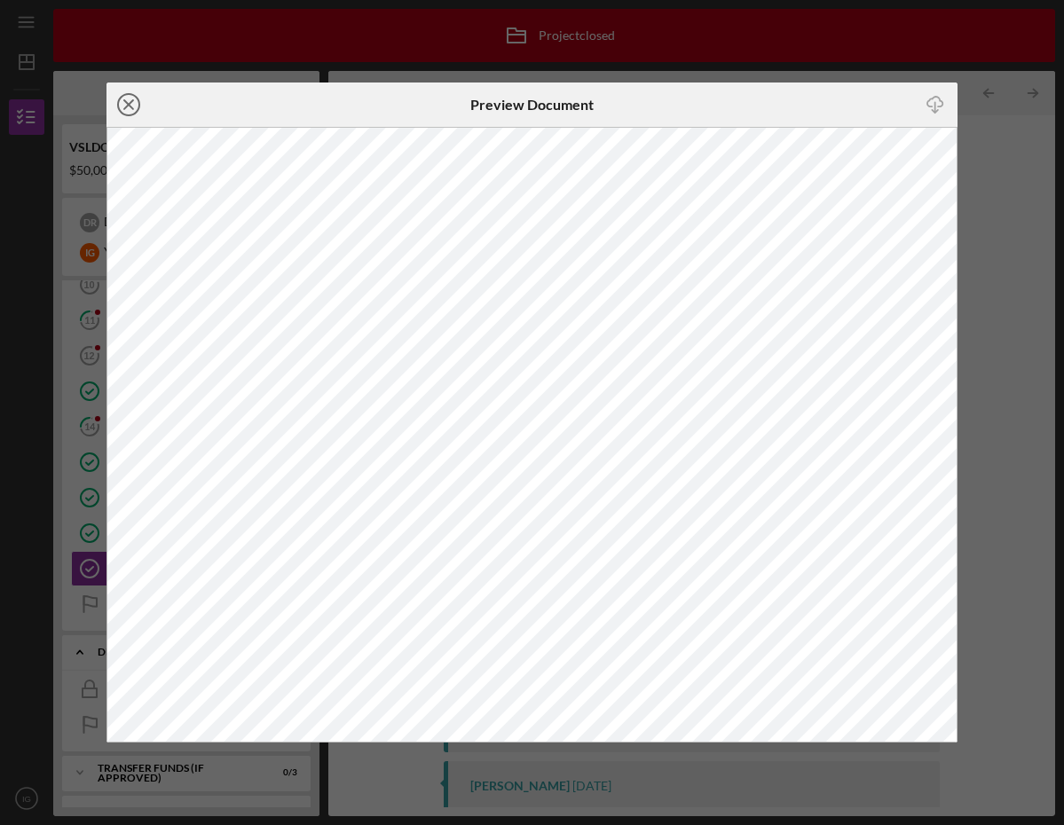
click at [125, 109] on icon "Icon/Close" at bounding box center [128, 105] width 44 height 44
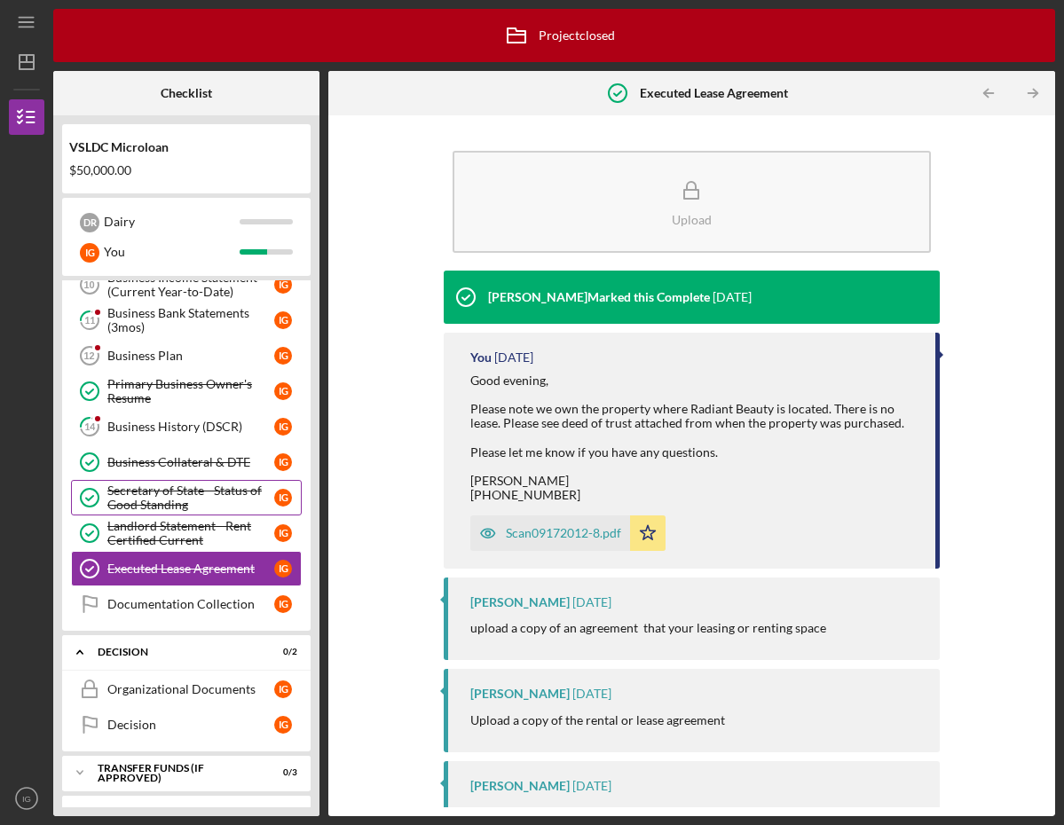
click at [172, 508] on div "Secretary of State - Status of Good Standing" at bounding box center [190, 498] width 167 height 28
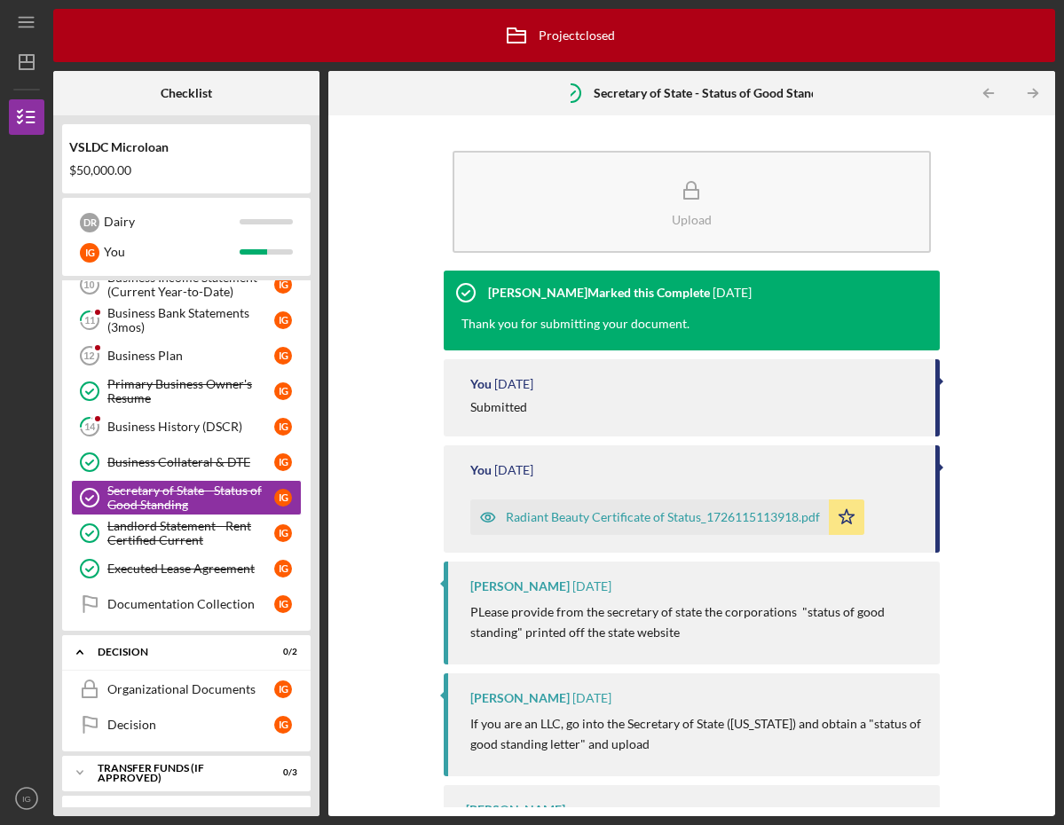
scroll to position [67, 0]
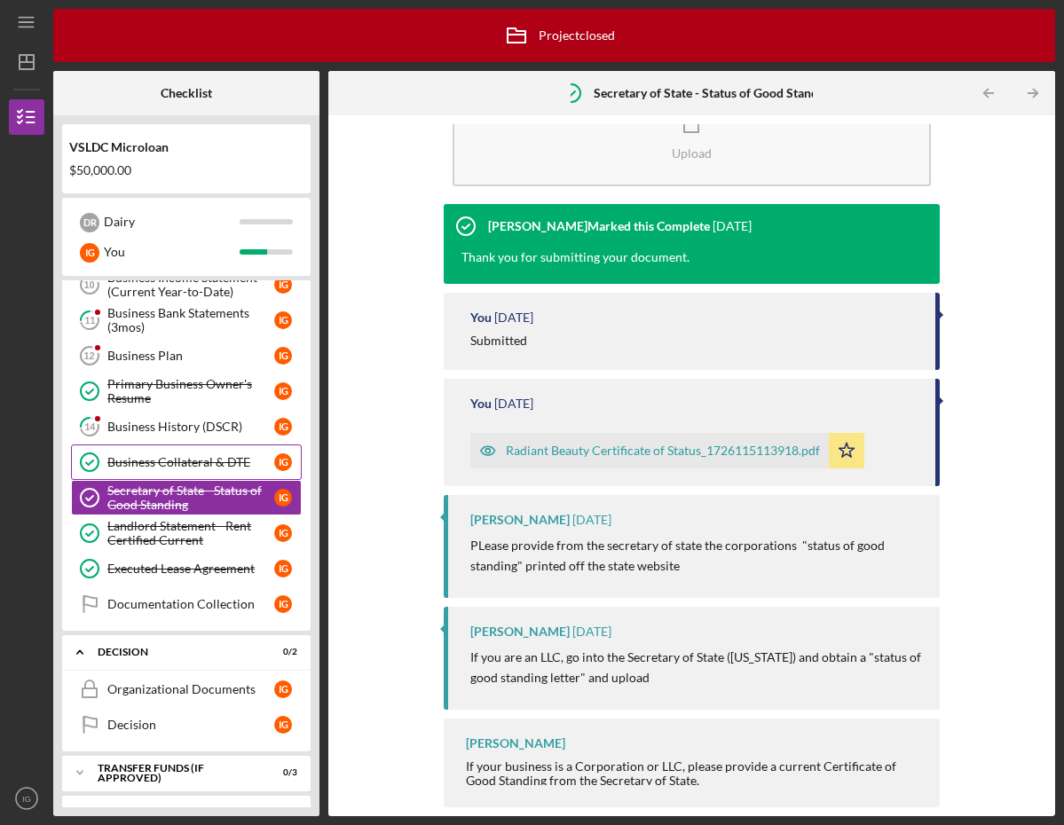
click at [181, 461] on div "Business Collateral & DTE" at bounding box center [190, 462] width 167 height 14
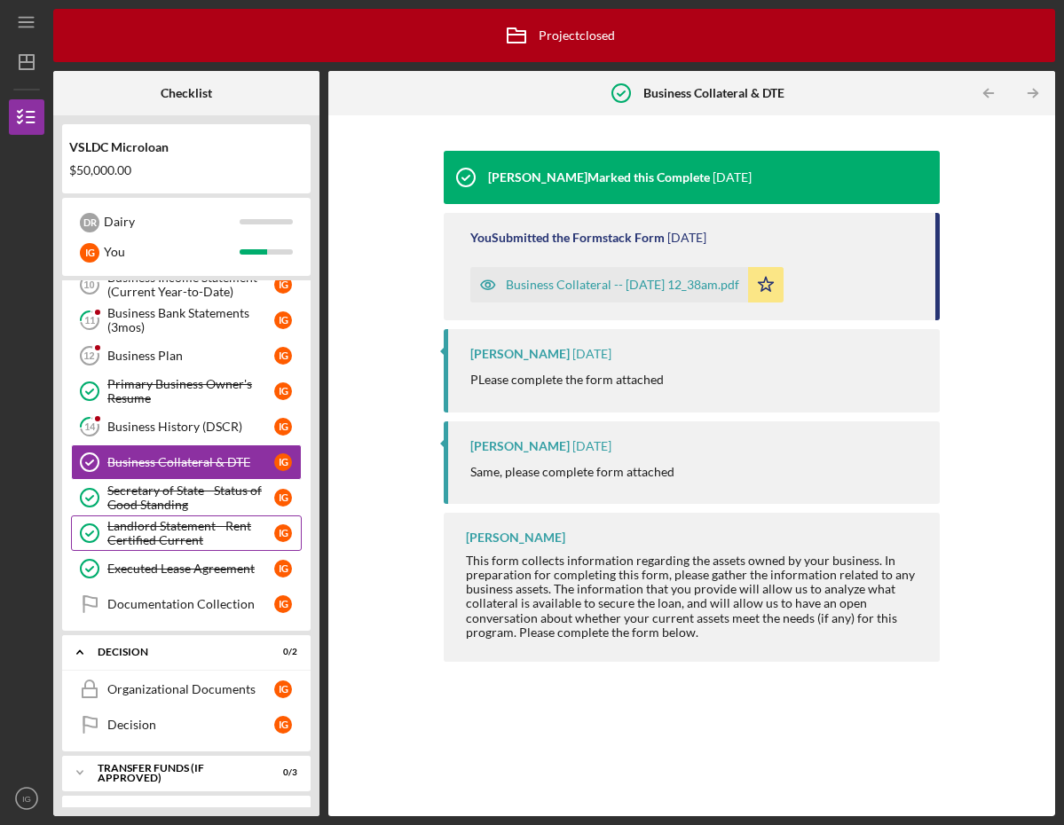
click at [169, 531] on div "Landlord Statement - Rent Certified Current" at bounding box center [190, 533] width 167 height 28
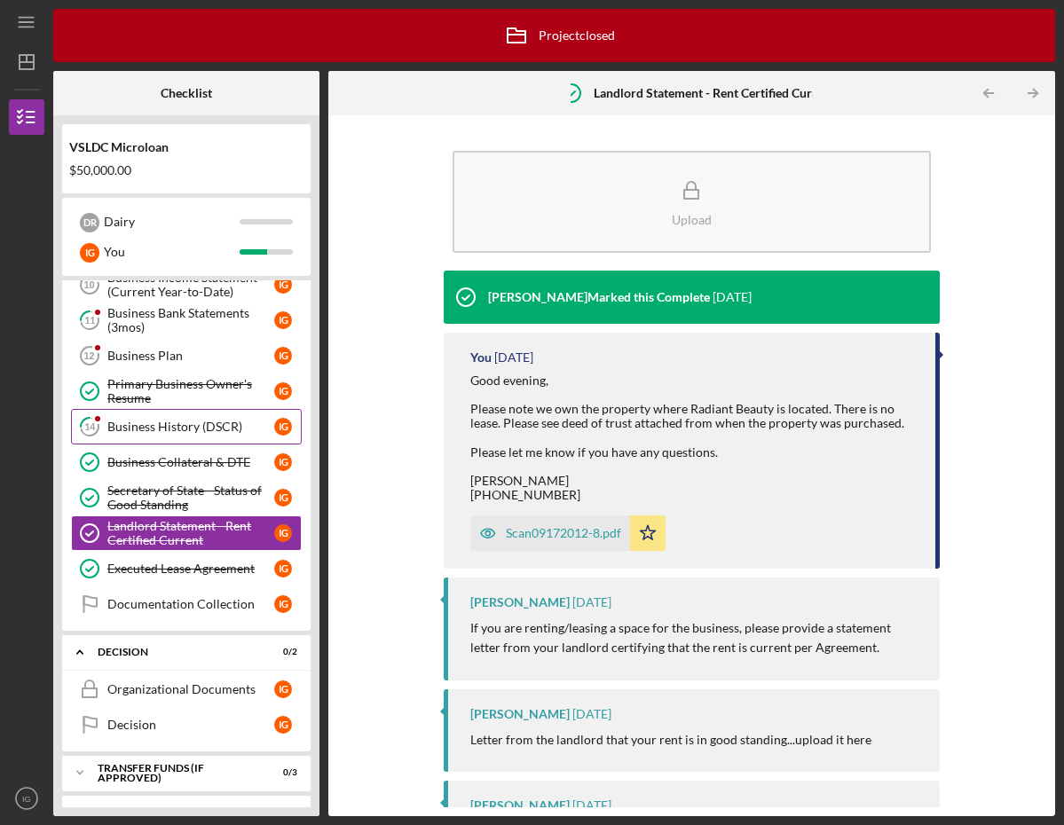
click at [174, 426] on div "Business History (DSCR)" at bounding box center [190, 427] width 167 height 14
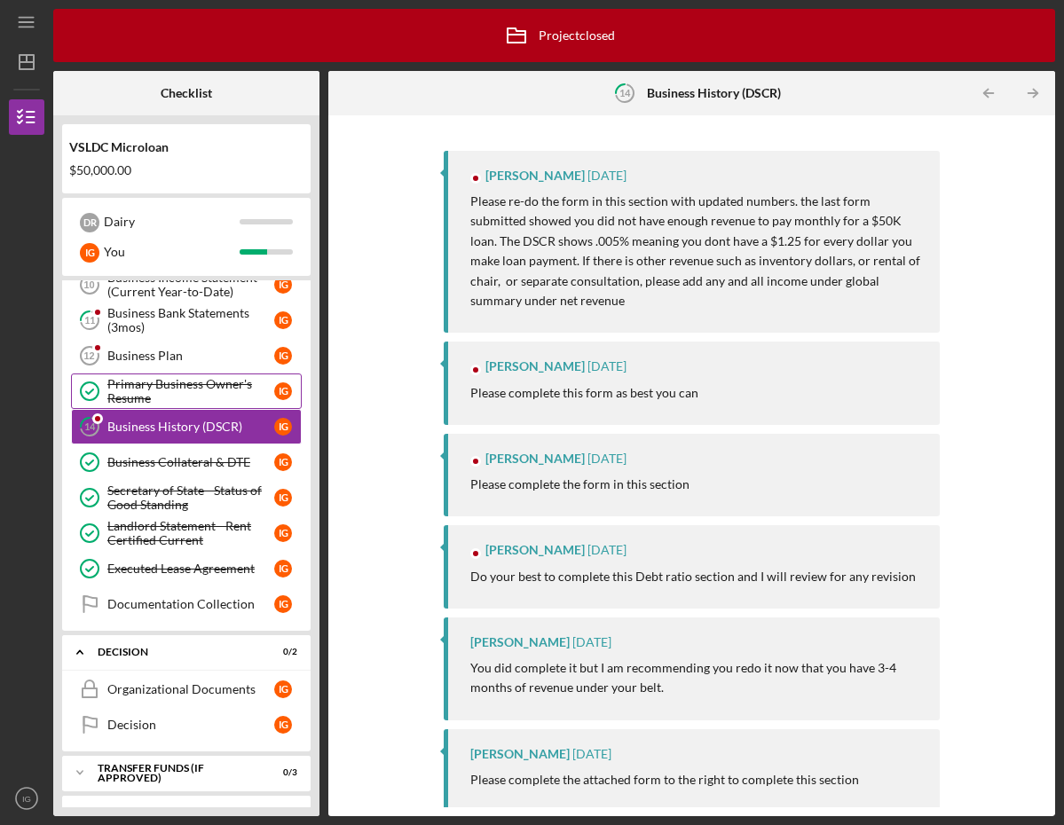
click at [182, 385] on div "Primary Business Owner's Resume" at bounding box center [190, 391] width 167 height 28
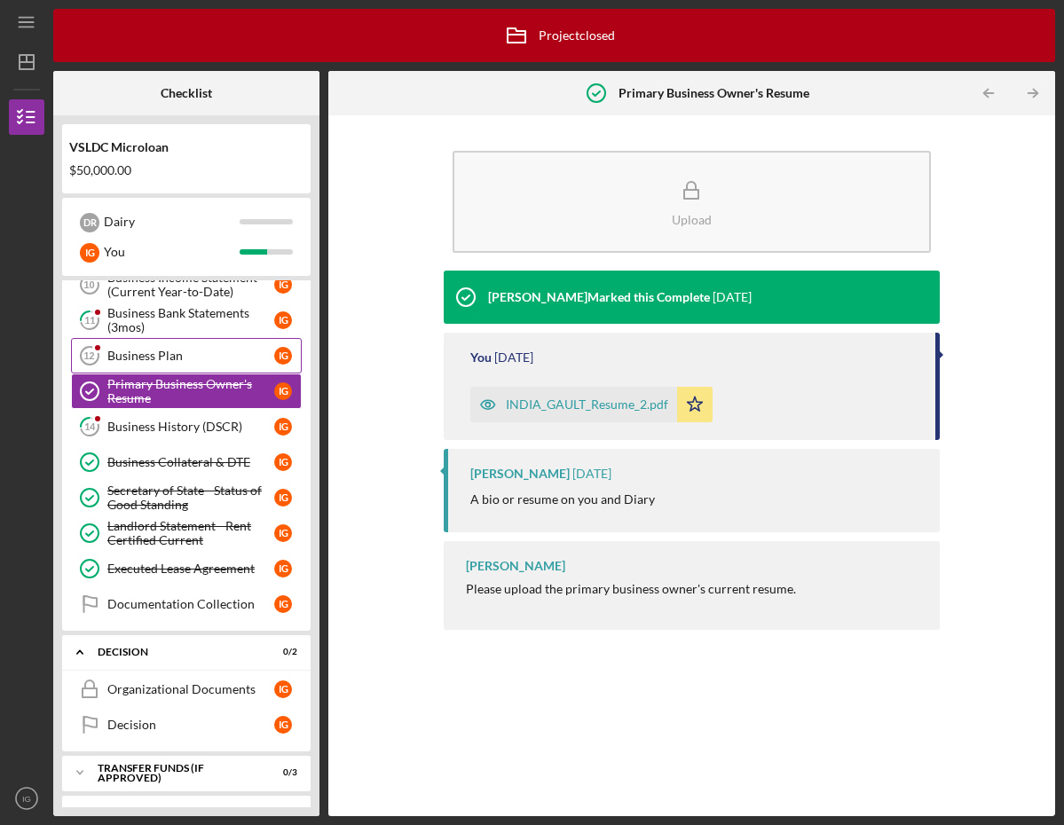
click at [180, 358] on div "Business Plan" at bounding box center [190, 356] width 167 height 14
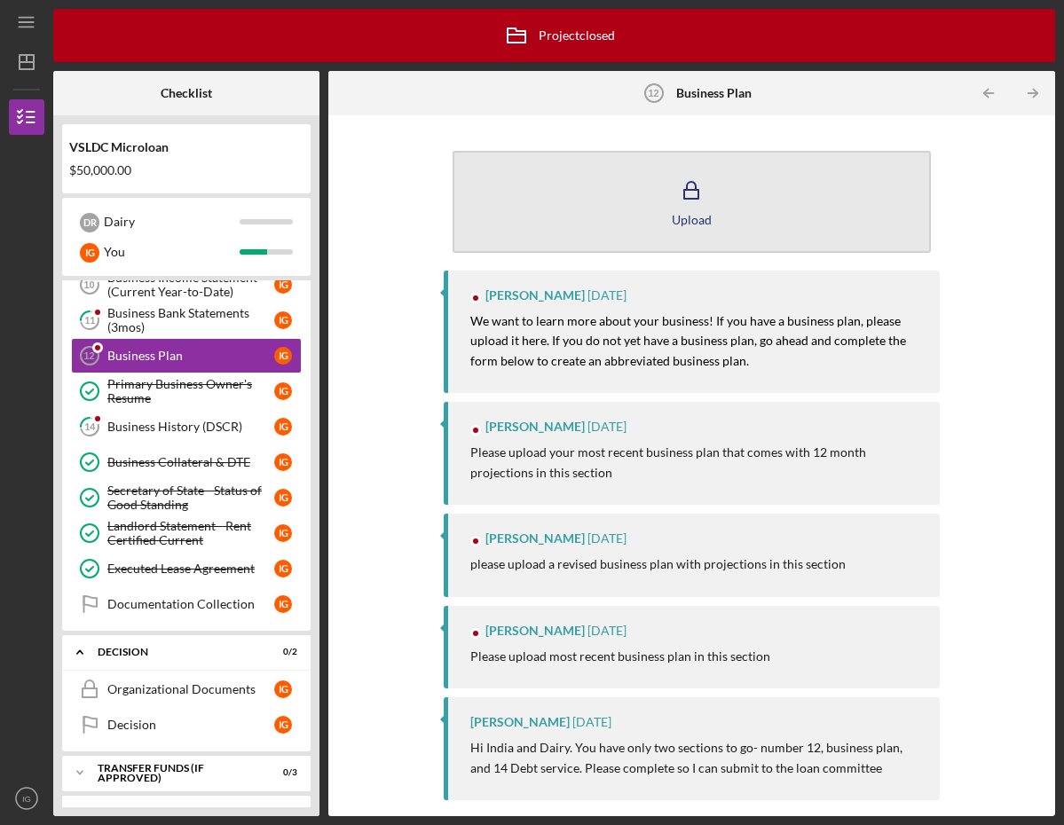
click at [699, 222] on div "Upload" at bounding box center [692, 219] width 40 height 13
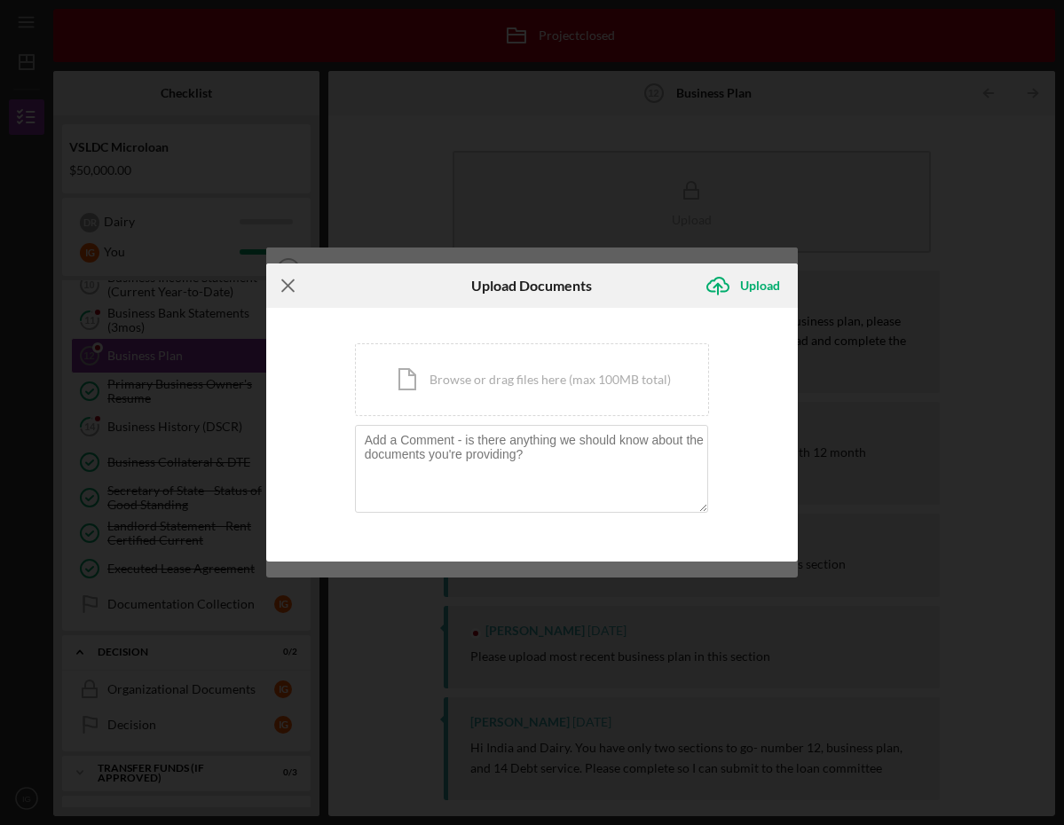
click at [290, 287] on line at bounding box center [288, 286] width 12 height 12
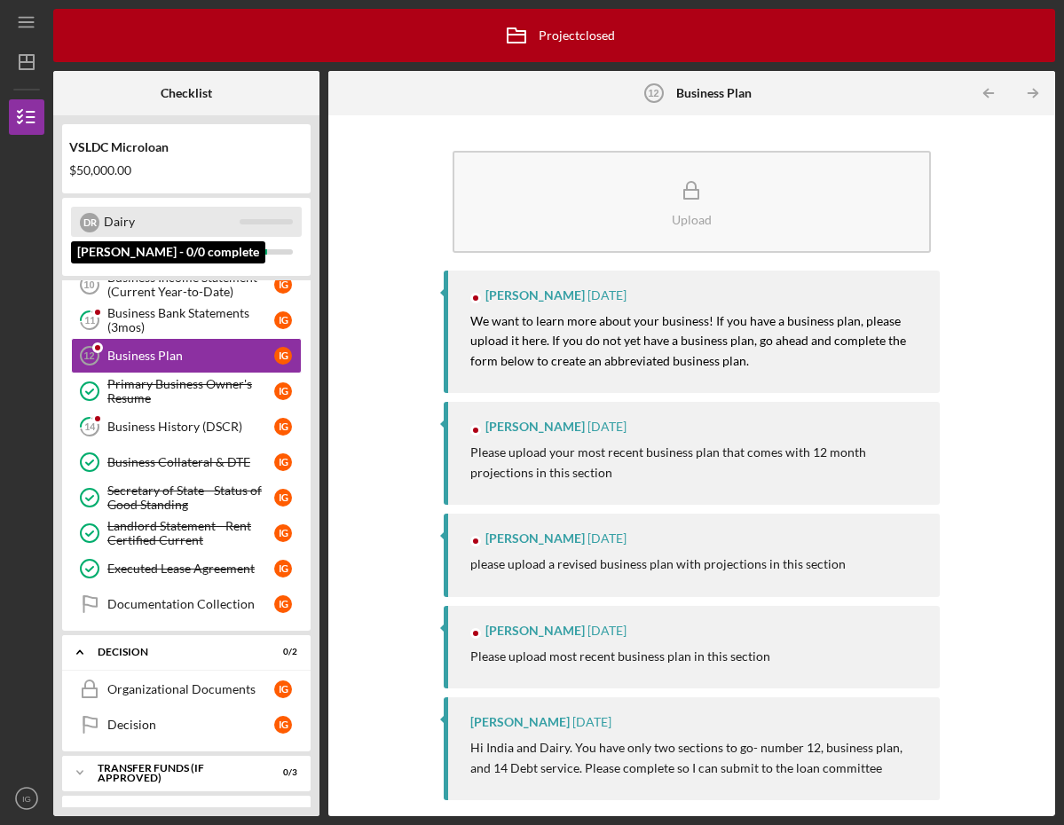
click at [179, 226] on div "Dairy" at bounding box center [172, 222] width 136 height 30
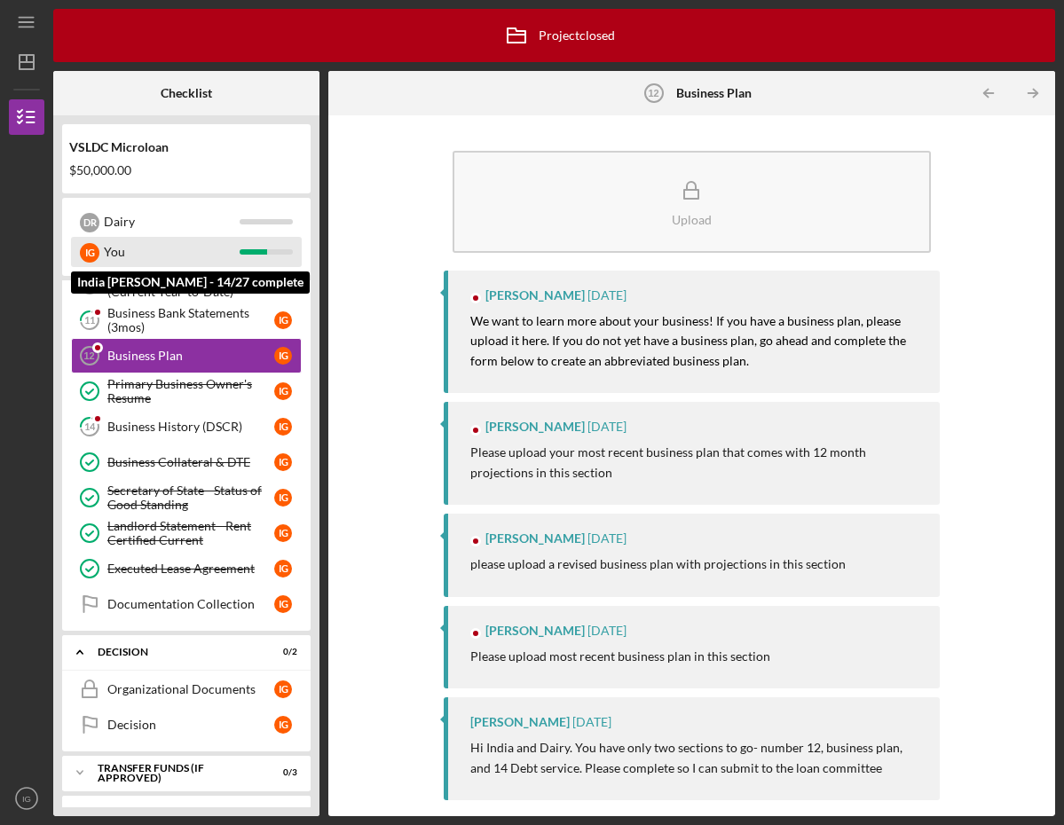
click at [186, 256] on div "You" at bounding box center [172, 252] width 136 height 30
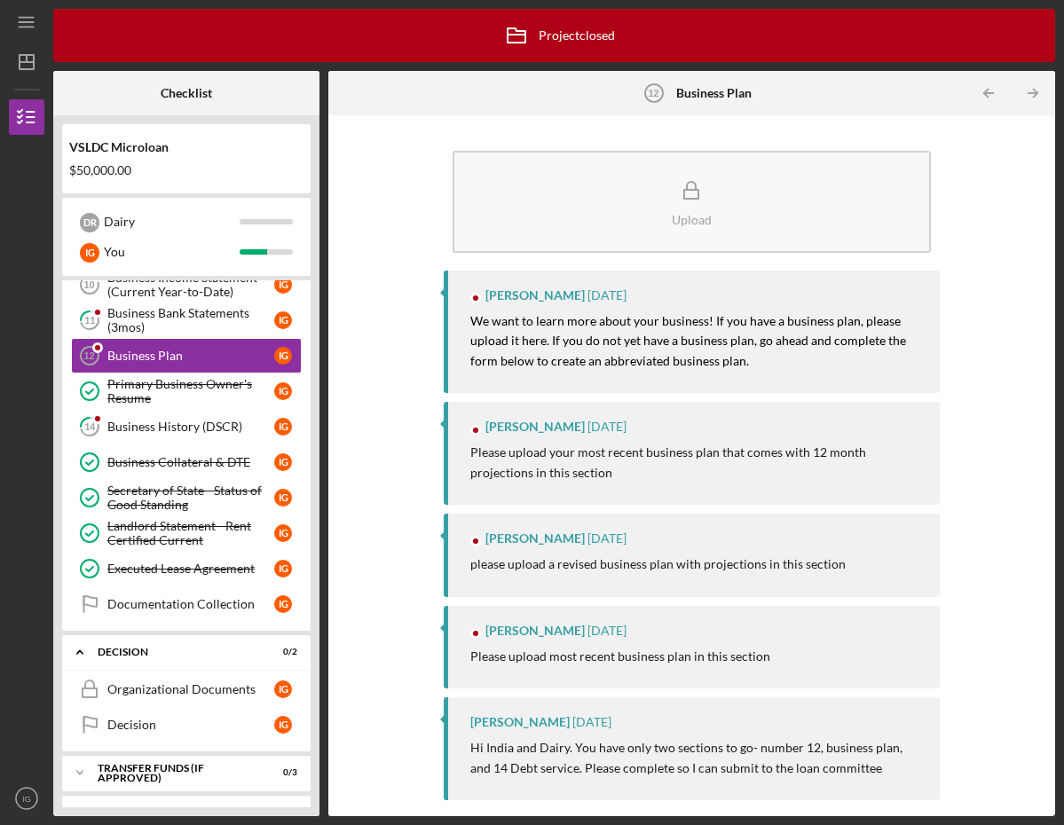
click at [143, 146] on div "VSLDC Microloan" at bounding box center [186, 147] width 234 height 14
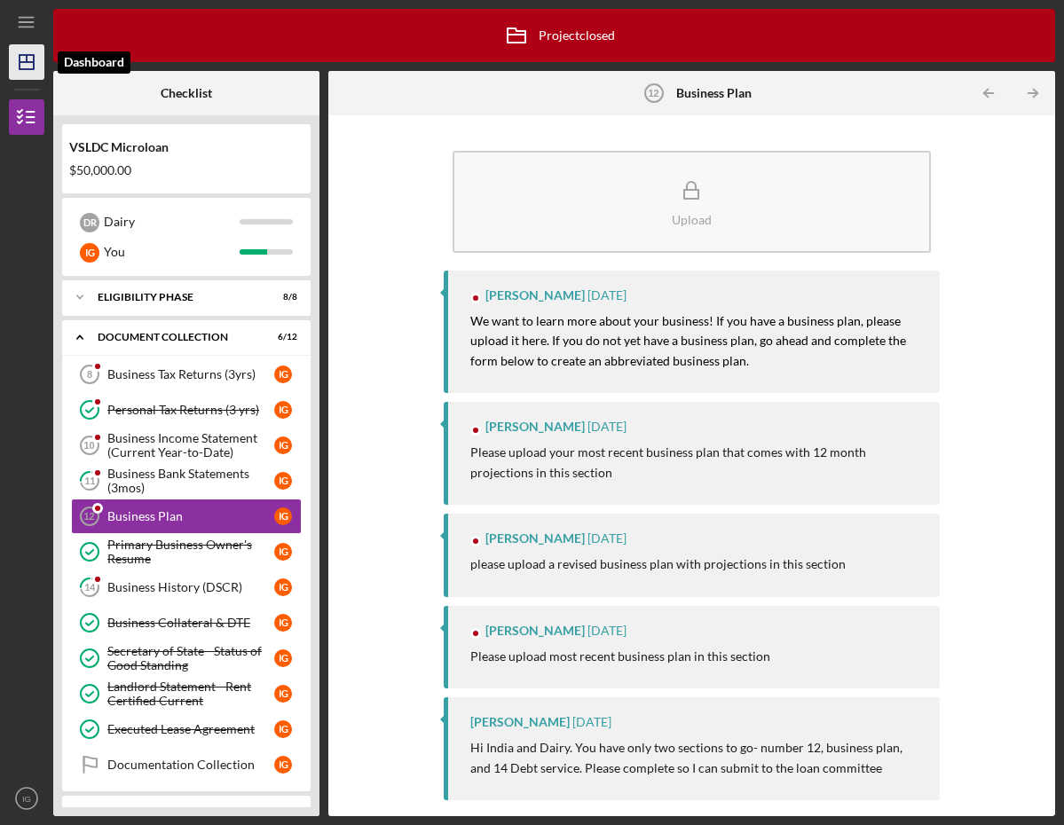
click at [29, 59] on icon "Icon/Dashboard" at bounding box center [26, 62] width 44 height 44
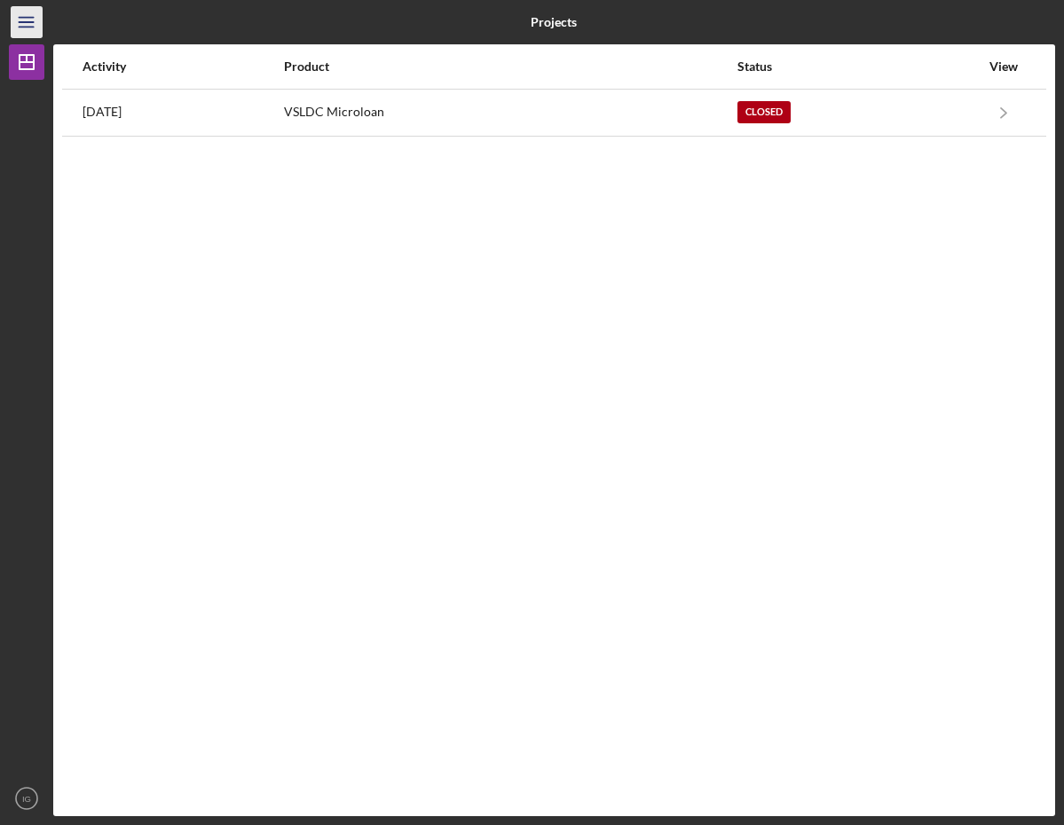
click at [28, 26] on icon "Icon/Menu" at bounding box center [27, 23] width 40 height 40
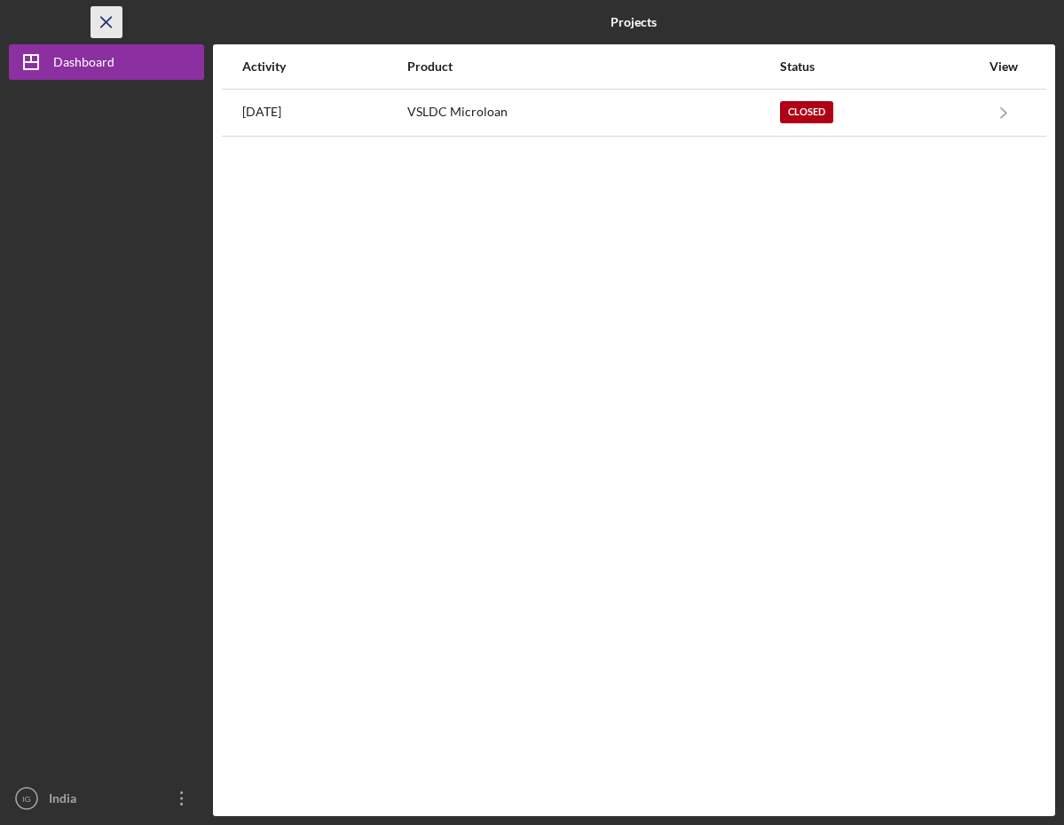
click at [105, 13] on icon "Icon/Menu Close" at bounding box center [107, 23] width 40 height 40
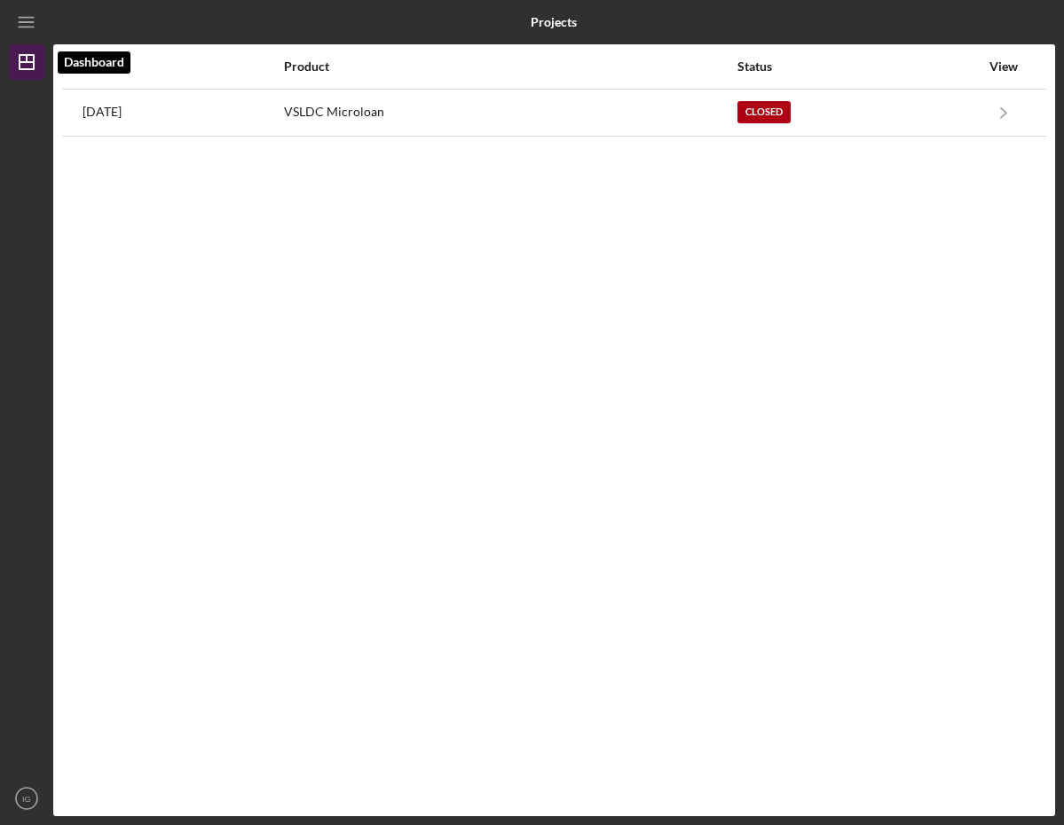
click at [32, 47] on icon "Icon/Dashboard" at bounding box center [26, 62] width 44 height 44
click at [25, 18] on line "button" at bounding box center [26, 18] width 14 height 0
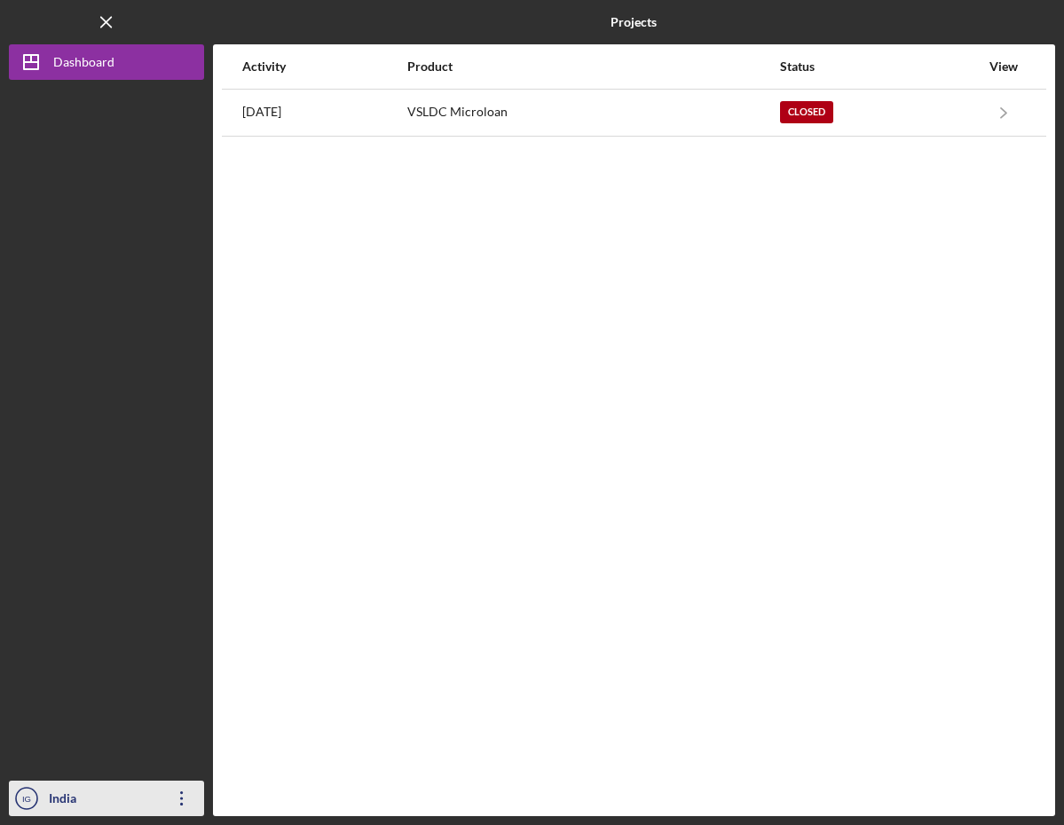
click at [88, 795] on div "India [PERSON_NAME]" at bounding box center [101, 816] width 115 height 71
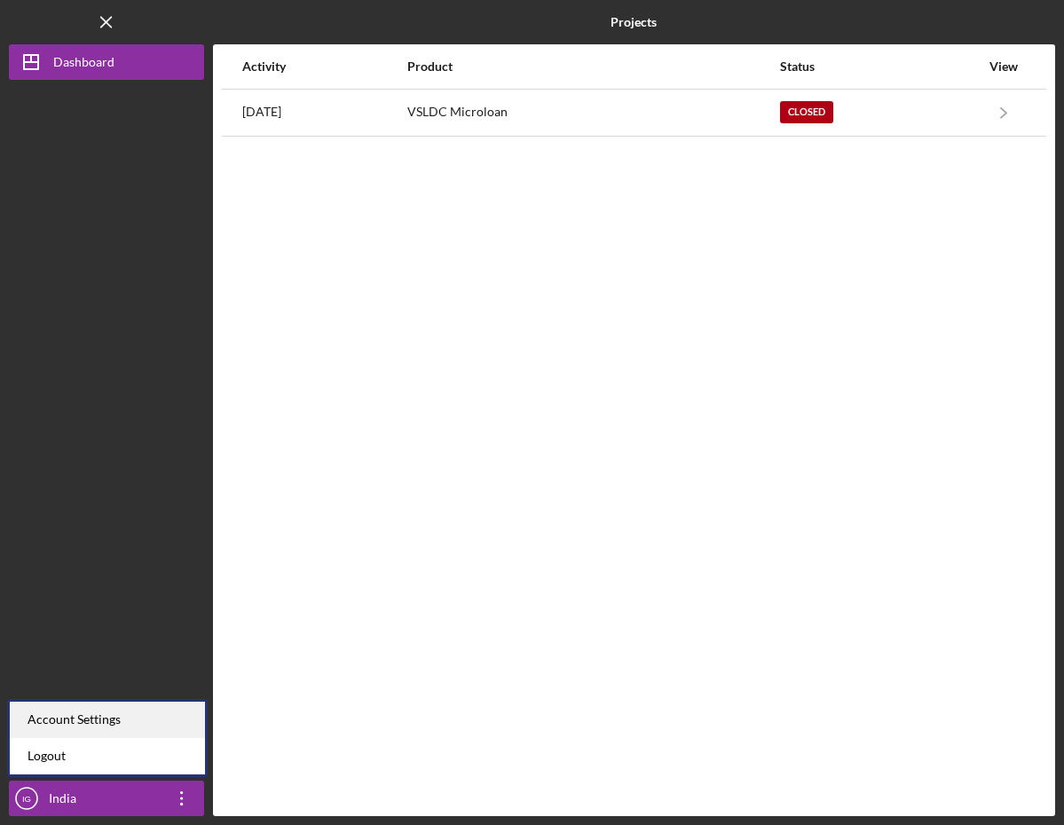
click at [79, 719] on div "Account Settings" at bounding box center [107, 720] width 195 height 36
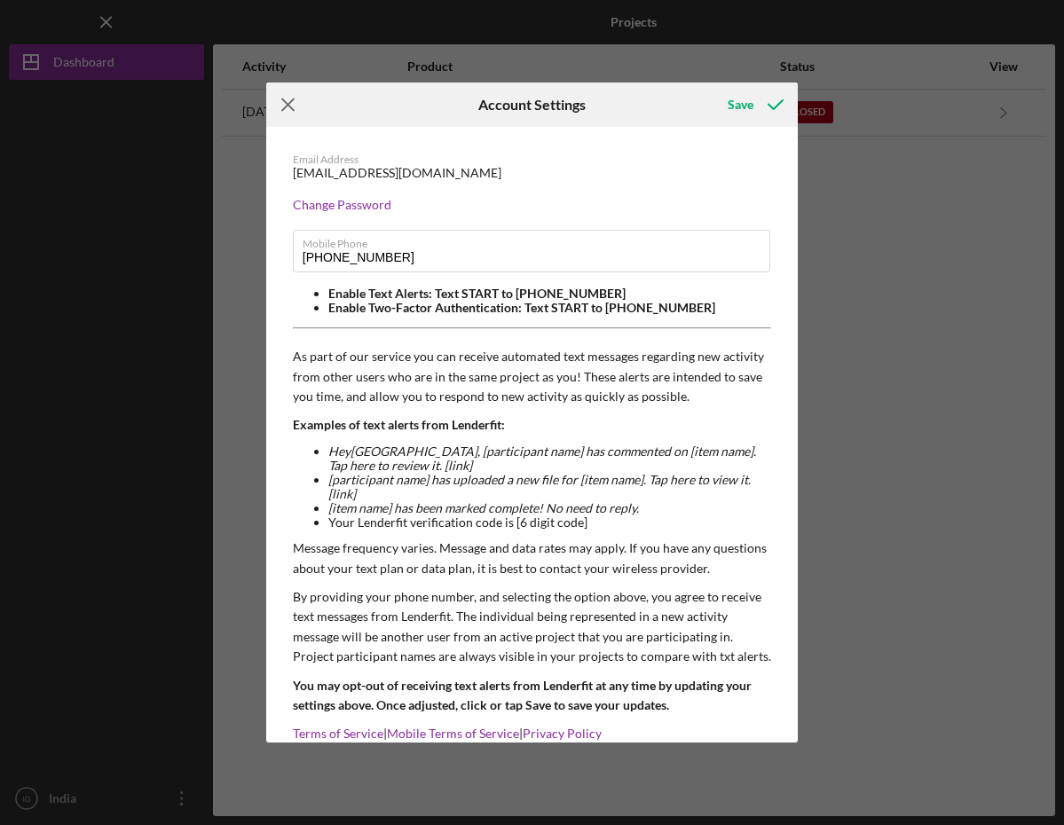
click at [288, 103] on line at bounding box center [288, 105] width 12 height 12
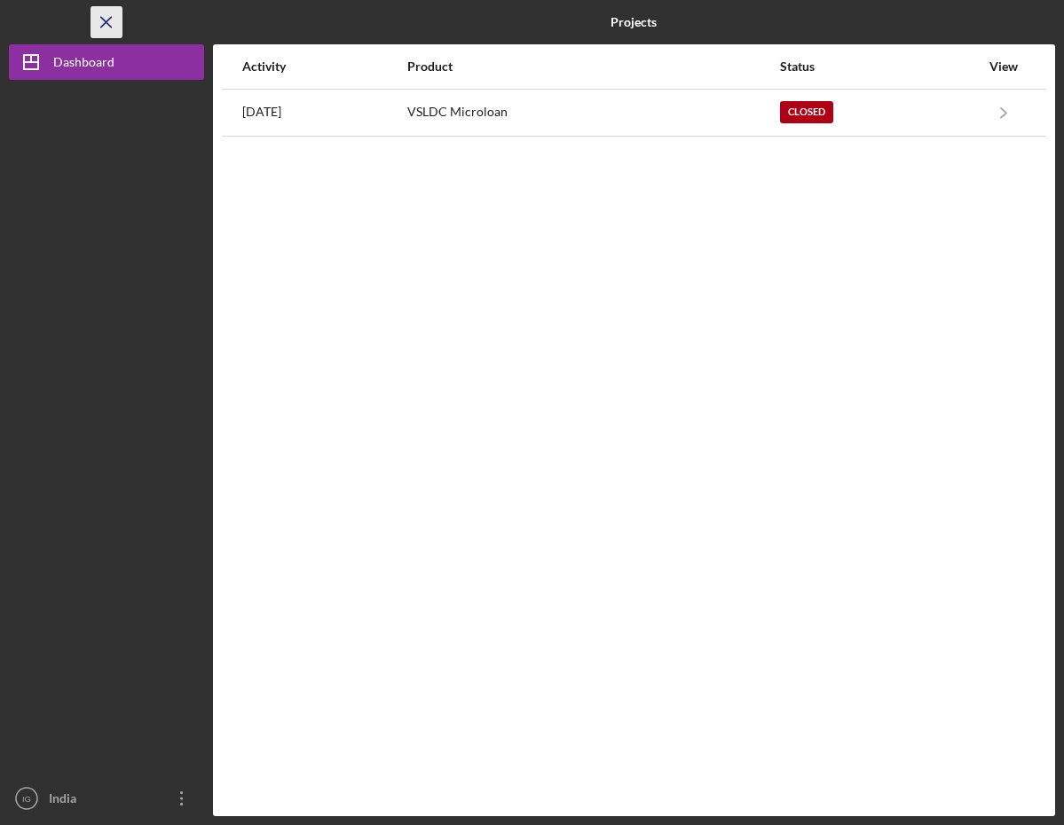
click at [104, 21] on icon "Icon/Menu Close" at bounding box center [107, 23] width 40 height 40
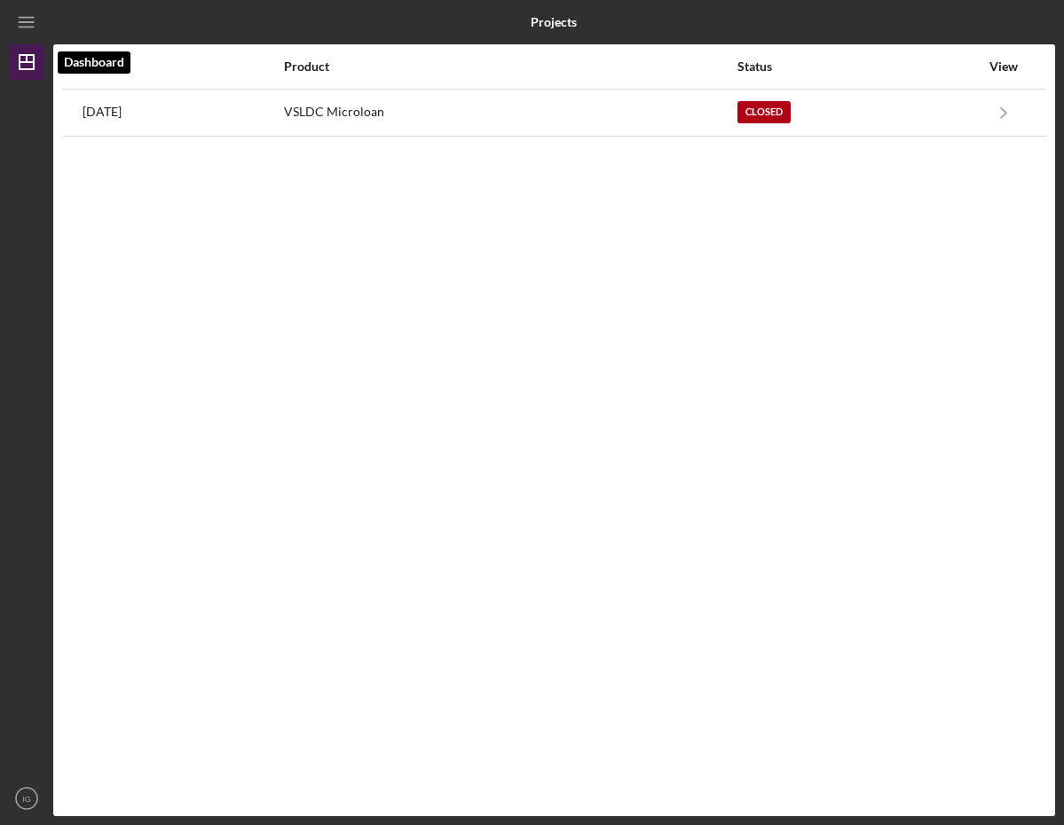
click at [34, 62] on line "button" at bounding box center [27, 62] width 14 height 0
click at [29, 18] on icon "Icon/Menu" at bounding box center [27, 23] width 40 height 40
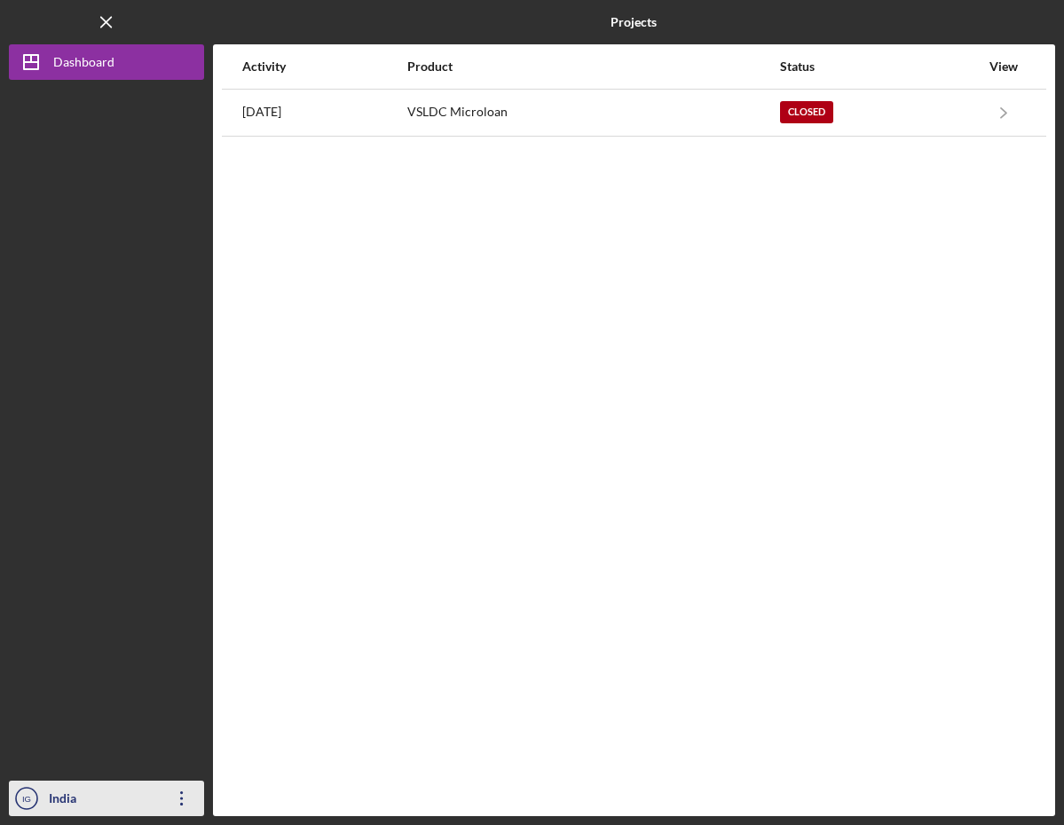
click at [67, 814] on div "India [PERSON_NAME]" at bounding box center [101, 816] width 115 height 71
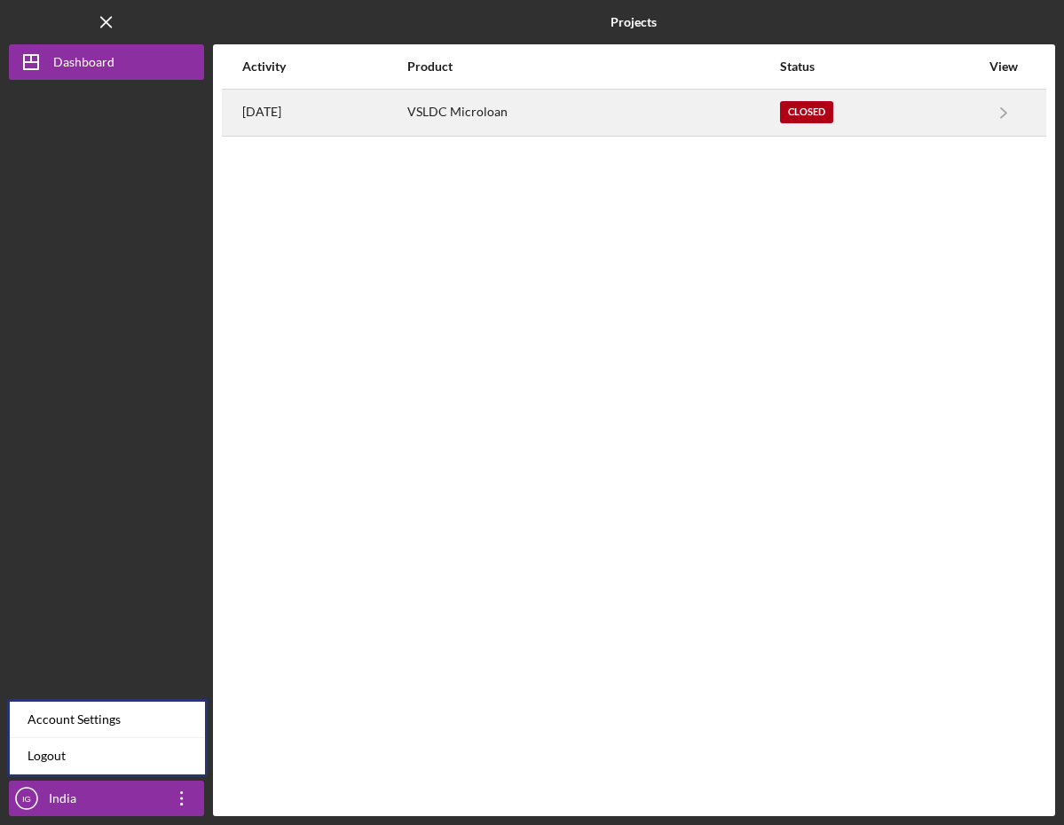
click at [495, 109] on div "VSLDC Microloan" at bounding box center [592, 112] width 371 height 44
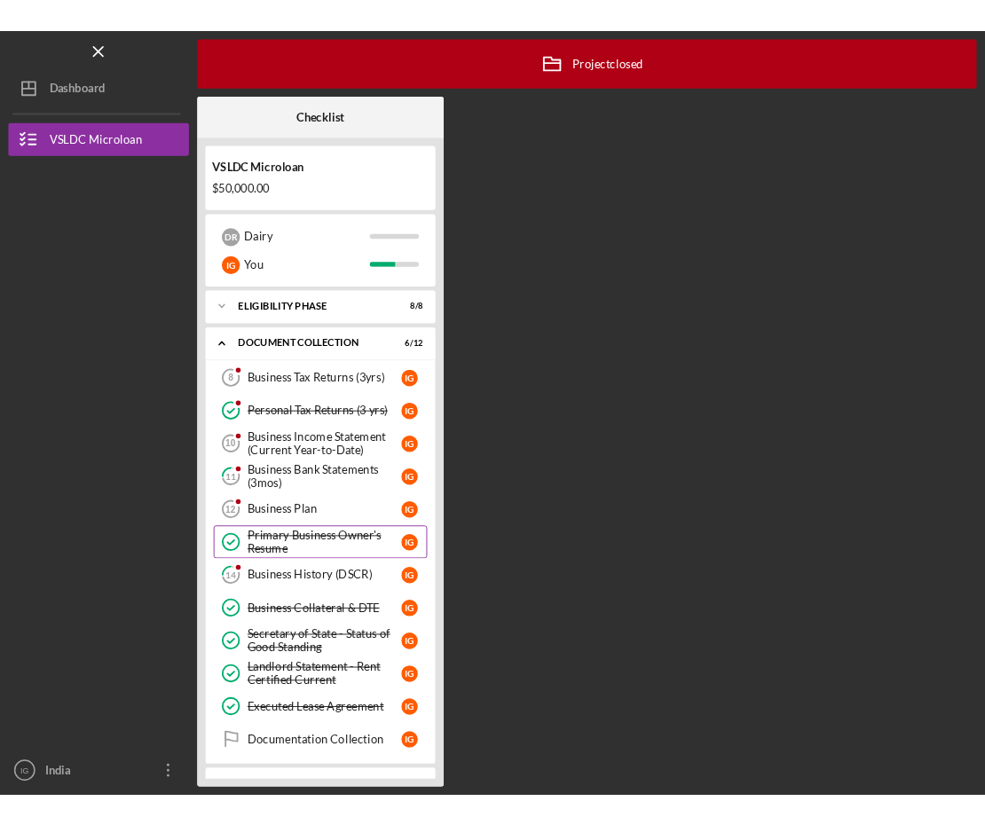
scroll to position [113, 0]
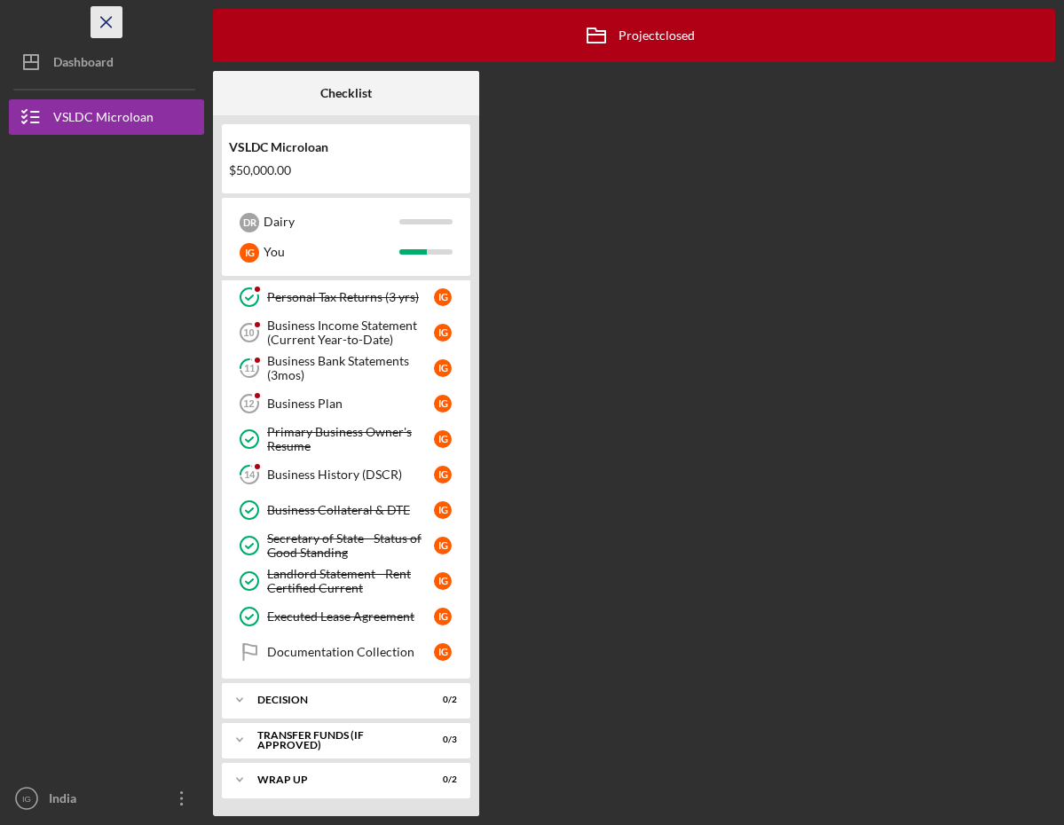
click at [117, 26] on icon "Icon/Menu Close" at bounding box center [107, 23] width 40 height 40
